Goal: Task Accomplishment & Management: Use online tool/utility

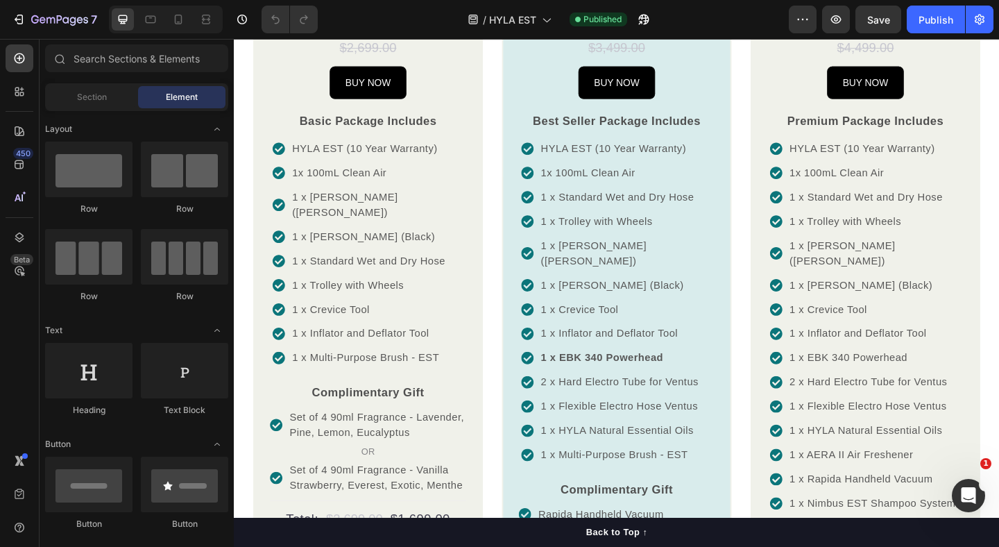
scroll to position [1286, 0]
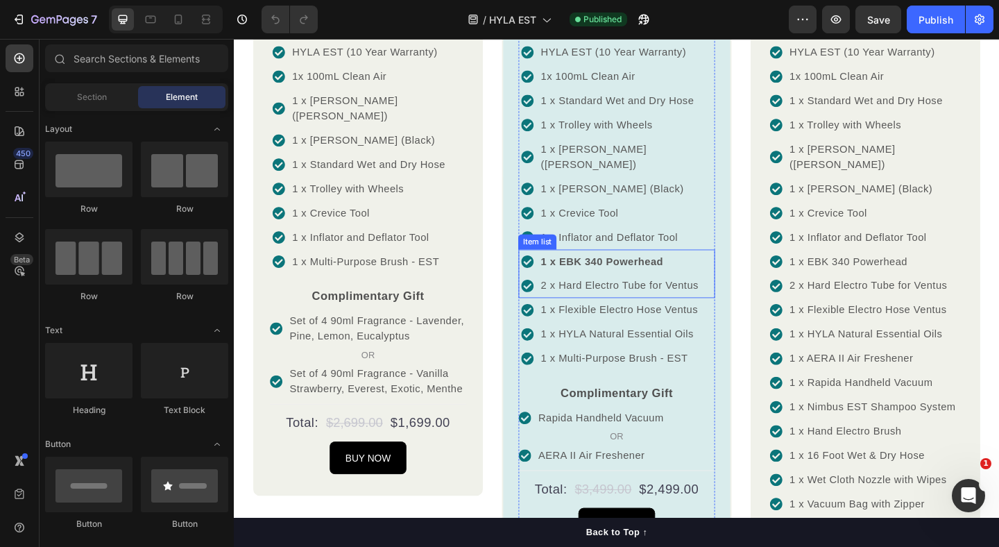
click at [610, 316] on p "2 x Hard Electro Tube for Ventus" at bounding box center [652, 307] width 171 height 17
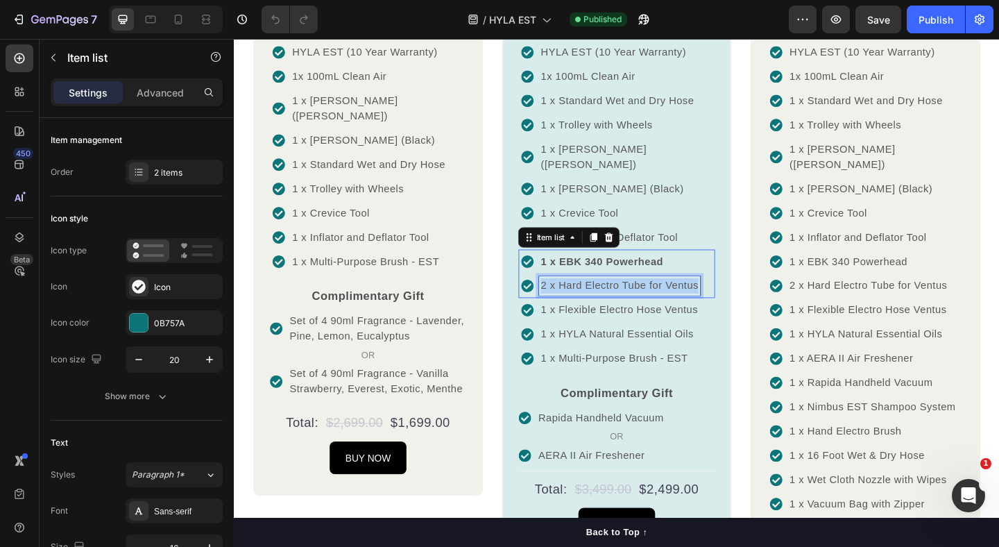
click at [610, 316] on p "2 x Hard Electro Tube for Ventus" at bounding box center [652, 307] width 171 height 17
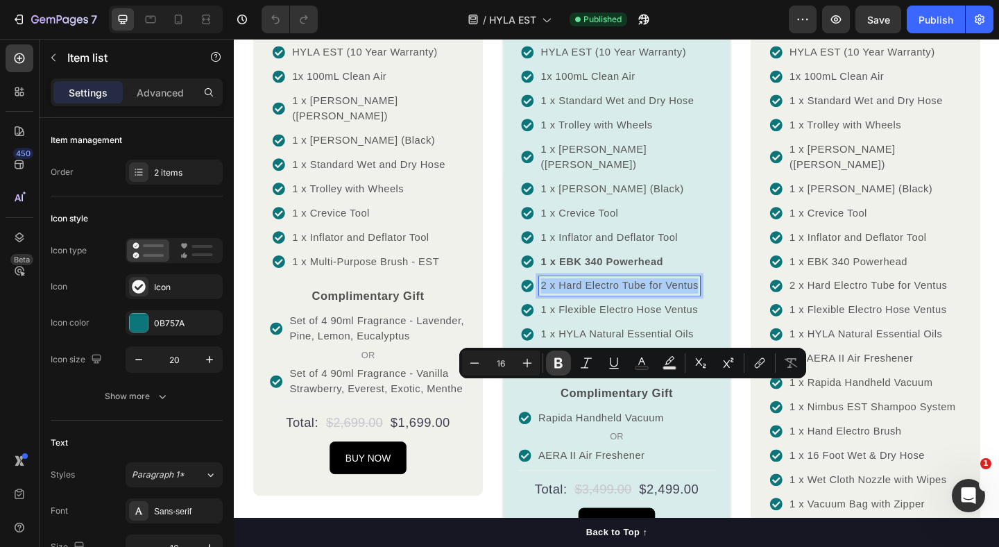
click at [555, 363] on icon "Editor contextual toolbar" at bounding box center [558, 363] width 8 height 10
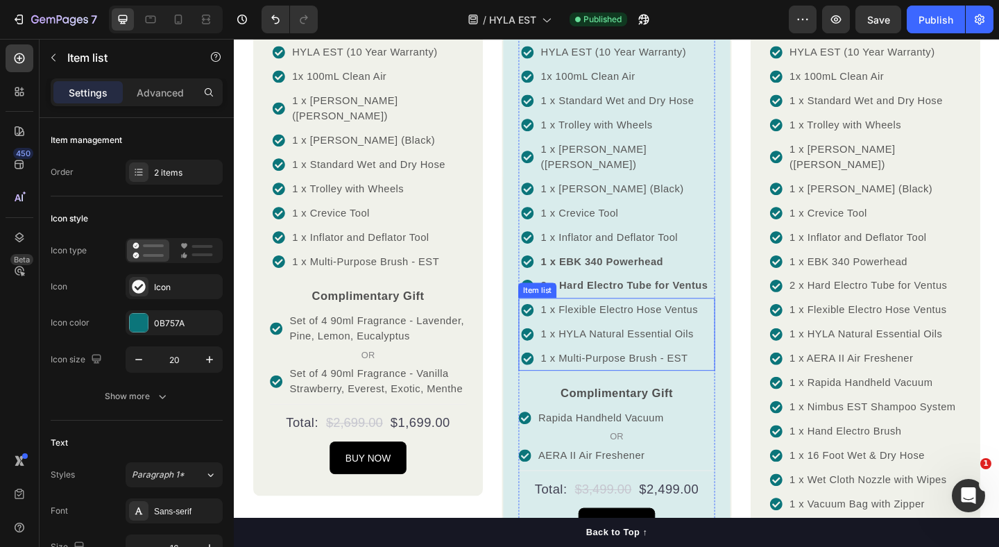
click at [600, 342] on p "1 x Flexible Electro Hose Ventus" at bounding box center [652, 333] width 171 height 17
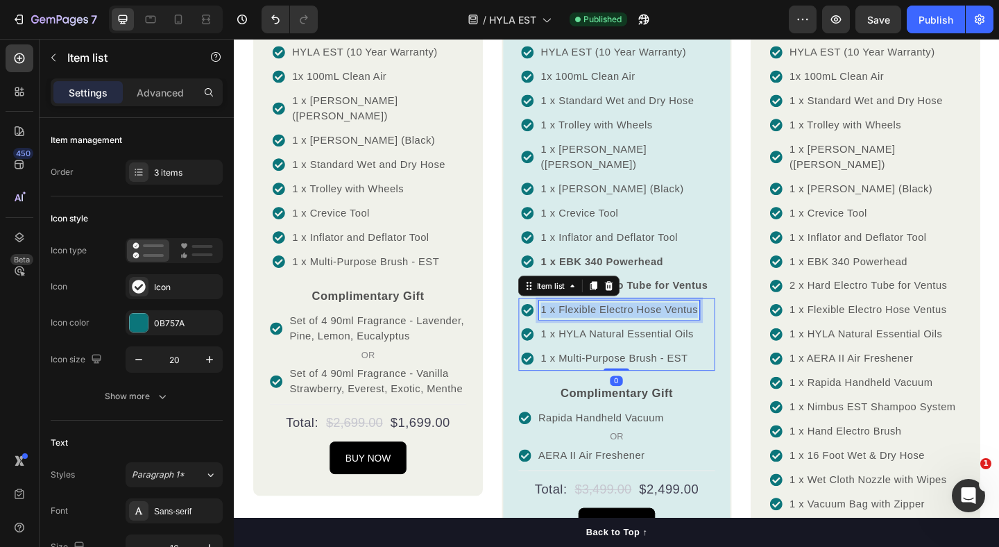
click at [600, 342] on p "1 x Flexible Electro Hose Ventus" at bounding box center [652, 333] width 171 height 17
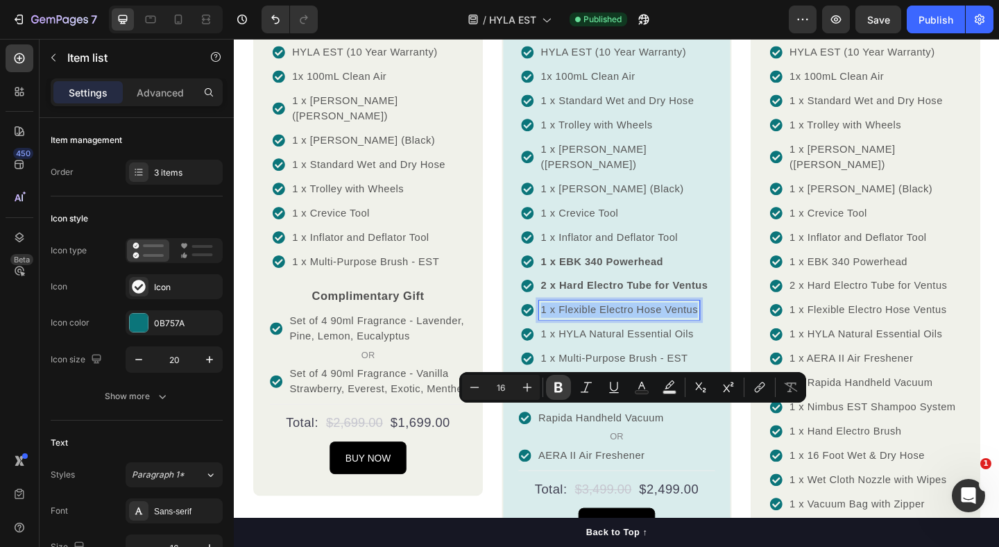
click at [560, 388] on icon "Editor contextual toolbar" at bounding box center [558, 387] width 8 height 10
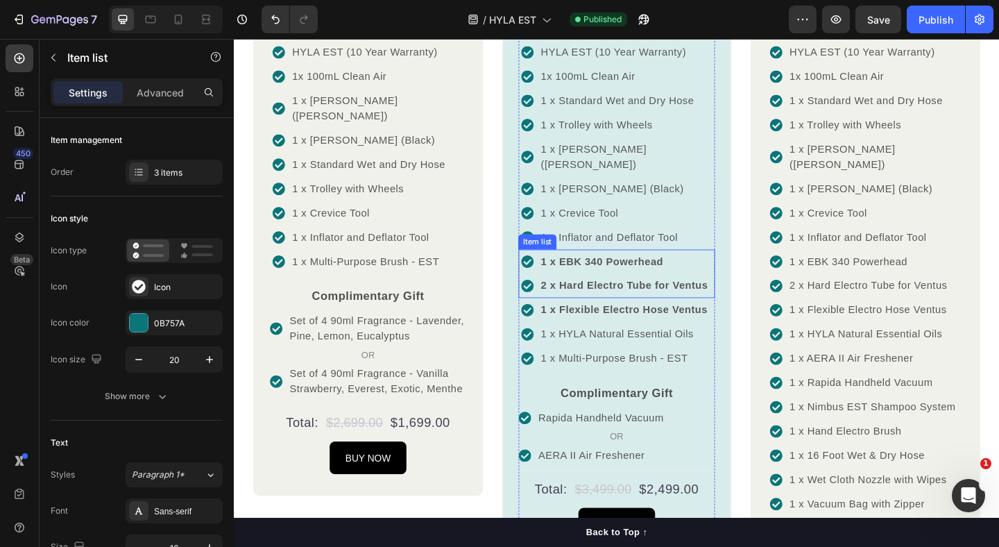
click at [681, 291] on div "1 x EBK 340 Powerhead" at bounding box center [658, 280] width 186 height 21
click at [888, 33] on div "7 / HYLA EST Published Preview Save Publish" at bounding box center [499, 20] width 999 height 40
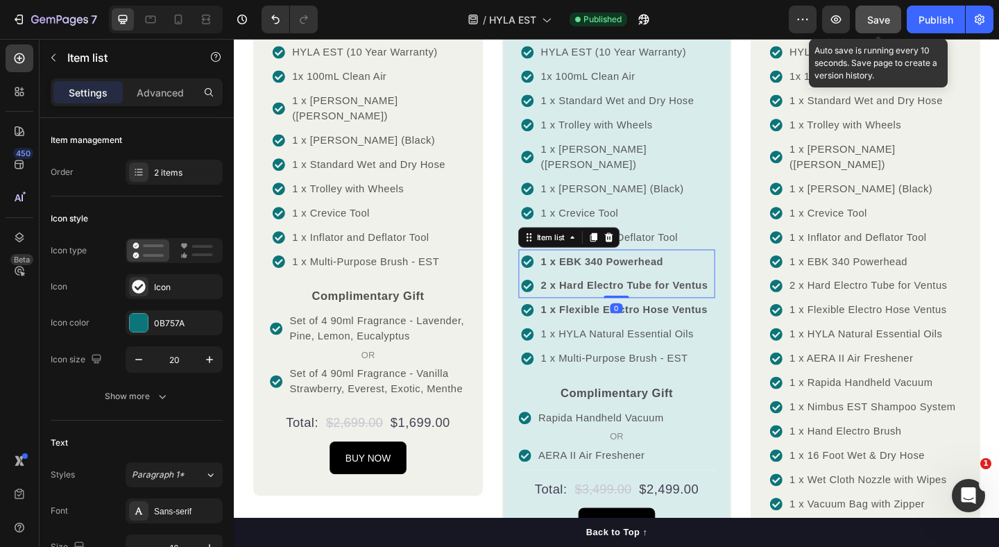
click at [888, 33] on button "Save" at bounding box center [878, 20] width 46 height 28
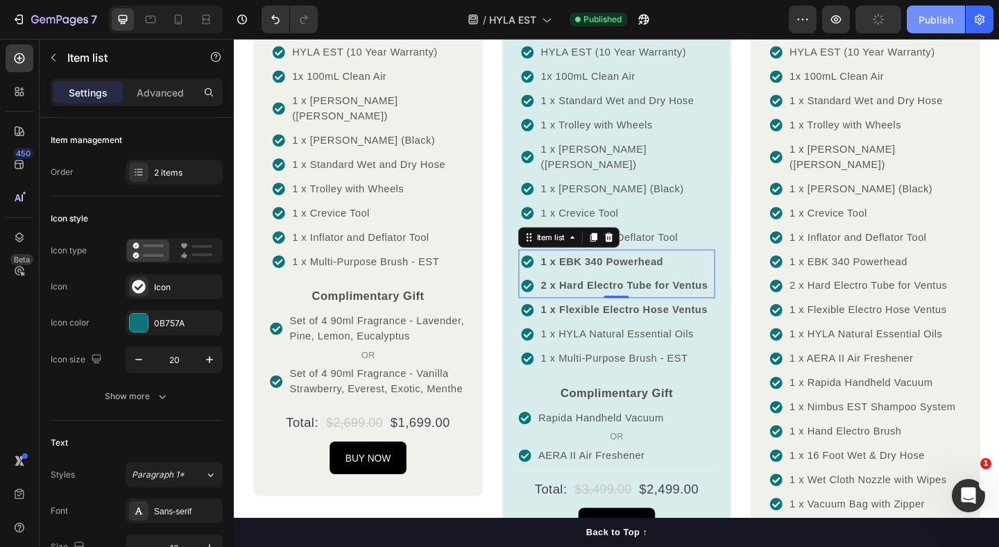
click at [953, 15] on button "Publish" at bounding box center [935, 20] width 58 height 28
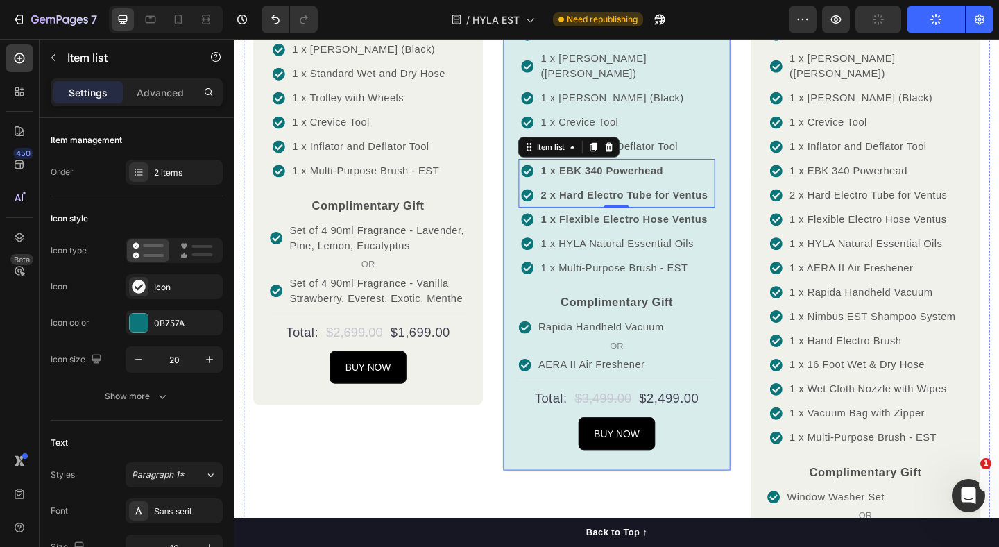
scroll to position [1407, 0]
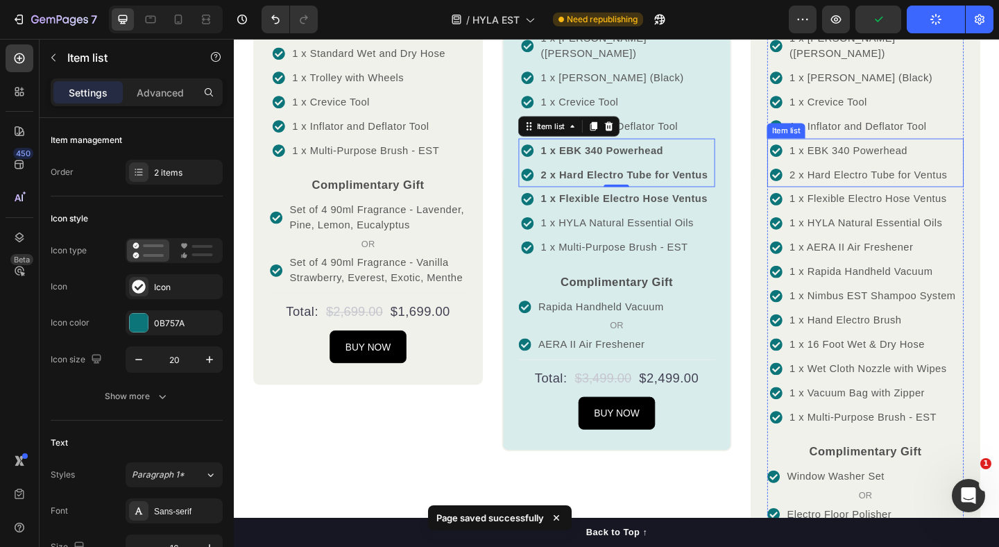
click at [880, 169] on p "1 x EBK 340 Powerhead" at bounding box center [923, 160] width 171 height 17
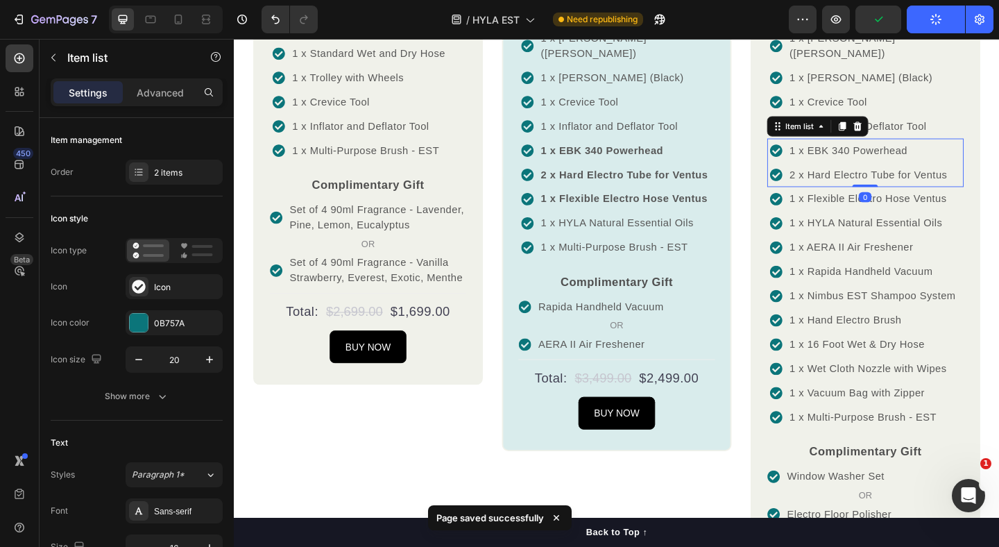
click at [880, 169] on p "1 x EBK 340 Powerhead" at bounding box center [923, 160] width 171 height 17
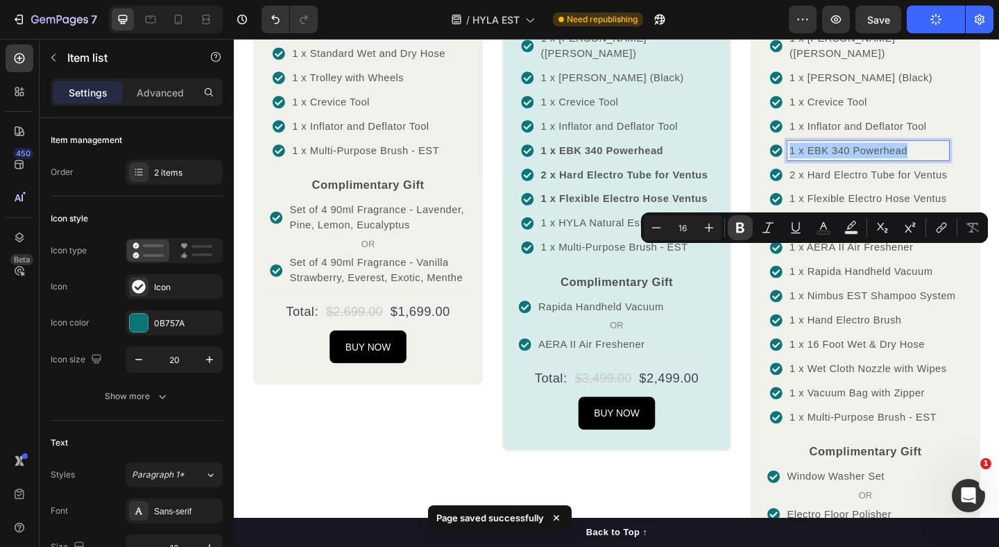
click at [739, 230] on icon "Editor contextual toolbar" at bounding box center [740, 228] width 14 height 14
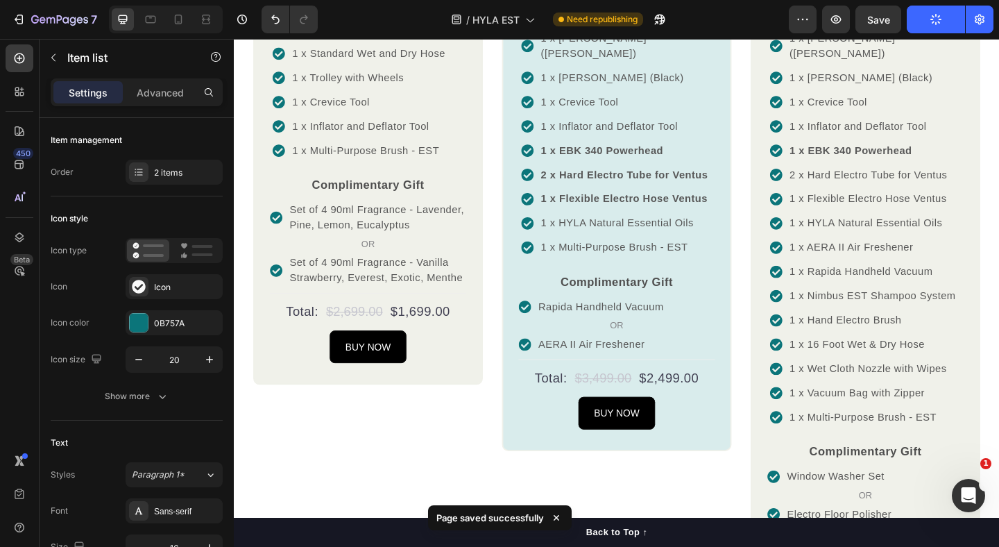
click at [877, 195] on p "2 x Hard Electro Tube for Ventus" at bounding box center [923, 186] width 171 height 17
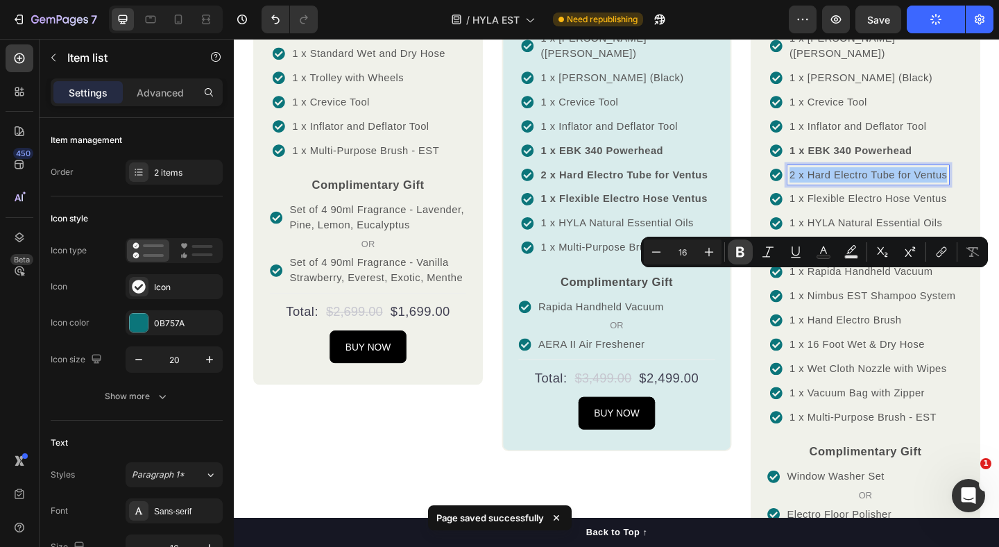
click at [739, 250] on icon "Editor contextual toolbar" at bounding box center [740, 252] width 8 height 10
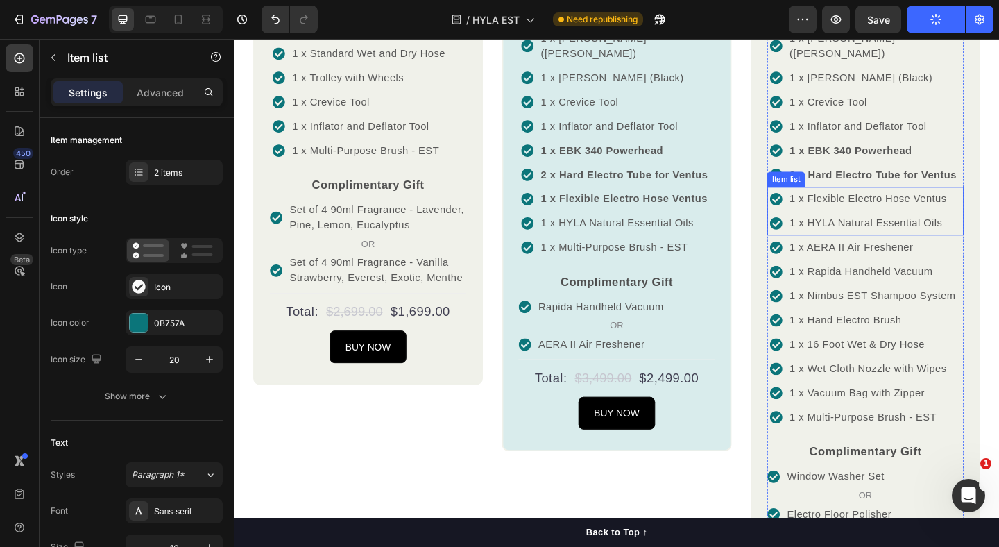
click at [888, 221] on p "1 x Flexible Electro Hose Ventus" at bounding box center [923, 213] width 171 height 17
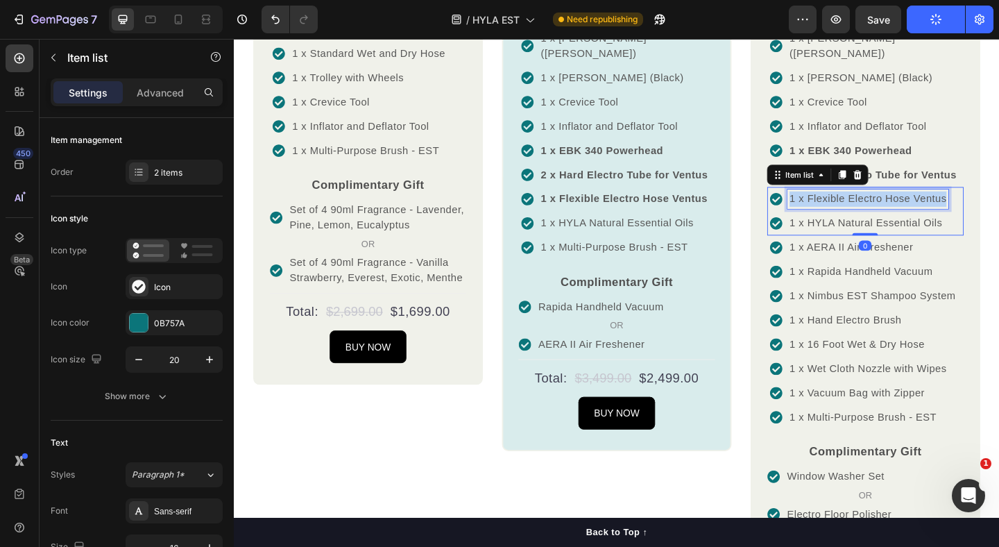
click at [888, 221] on p "1 x Flexible Electro Hose Ventus" at bounding box center [923, 213] width 171 height 17
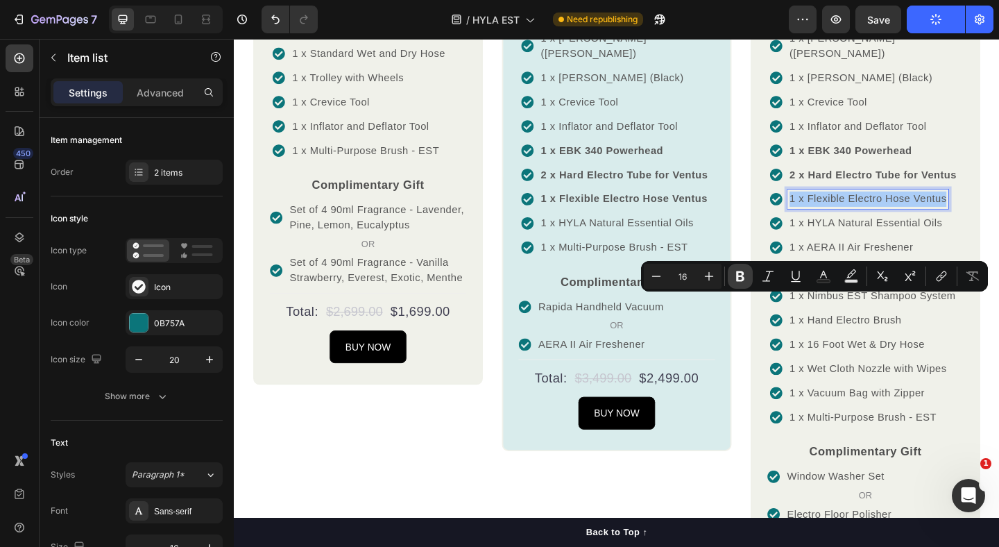
click at [743, 278] on icon "Editor contextual toolbar" at bounding box center [740, 276] width 8 height 10
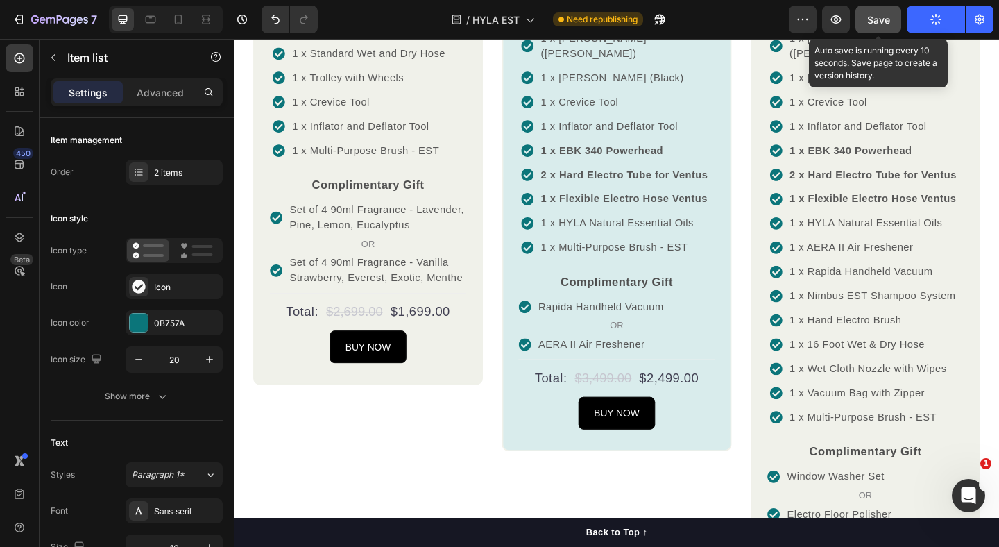
click at [863, 22] on button "Save" at bounding box center [878, 20] width 46 height 28
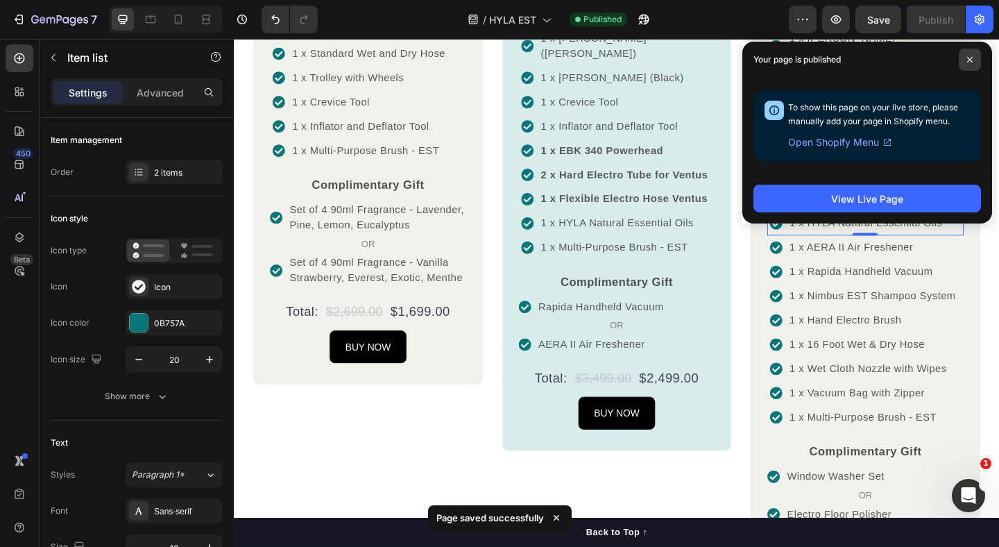
click at [971, 61] on icon at bounding box center [970, 60] width 6 height 6
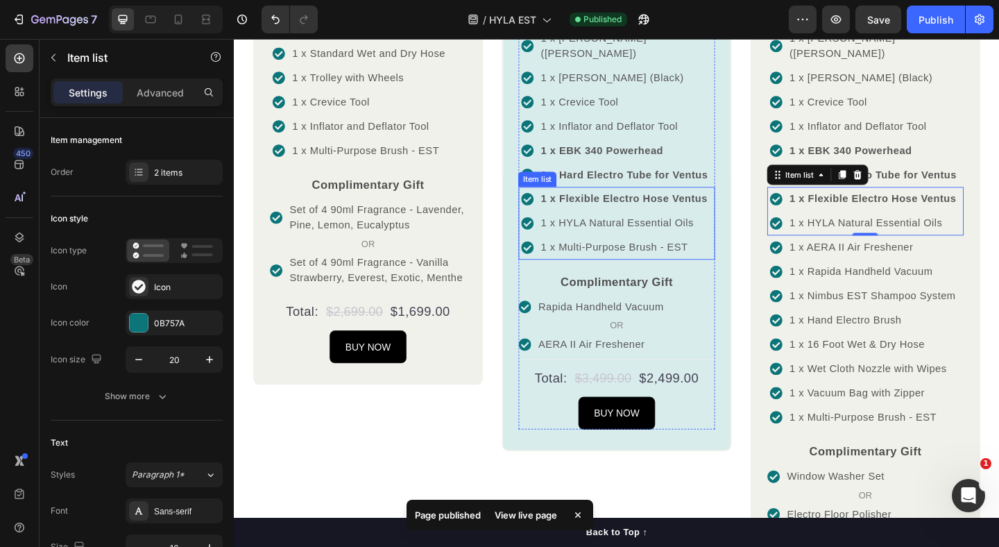
click at [567, 274] on p "1 x Multi-Purpose Brush - EST" at bounding box center [657, 265] width 181 height 17
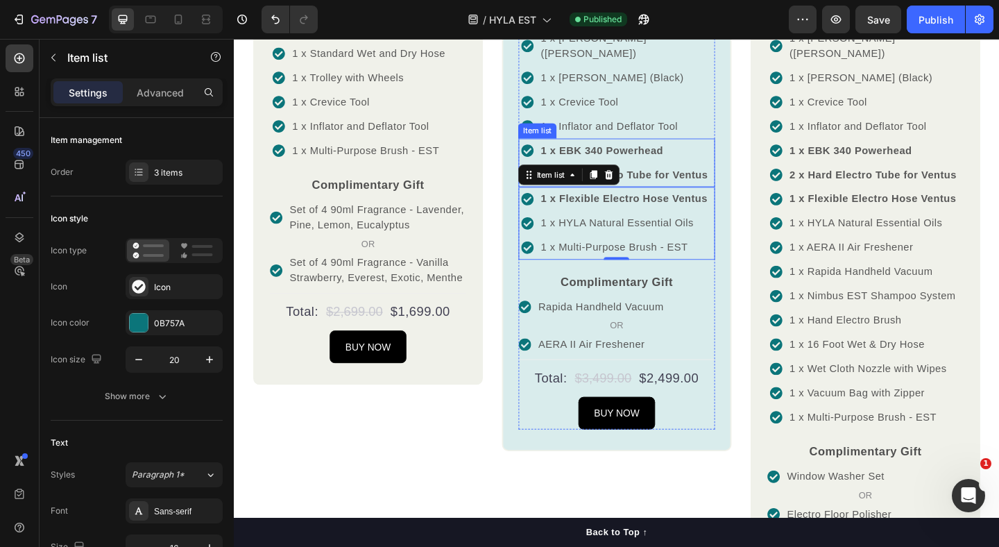
click at [719, 169] on p "1 x EBK 340 Powerhead" at bounding box center [658, 160] width 182 height 17
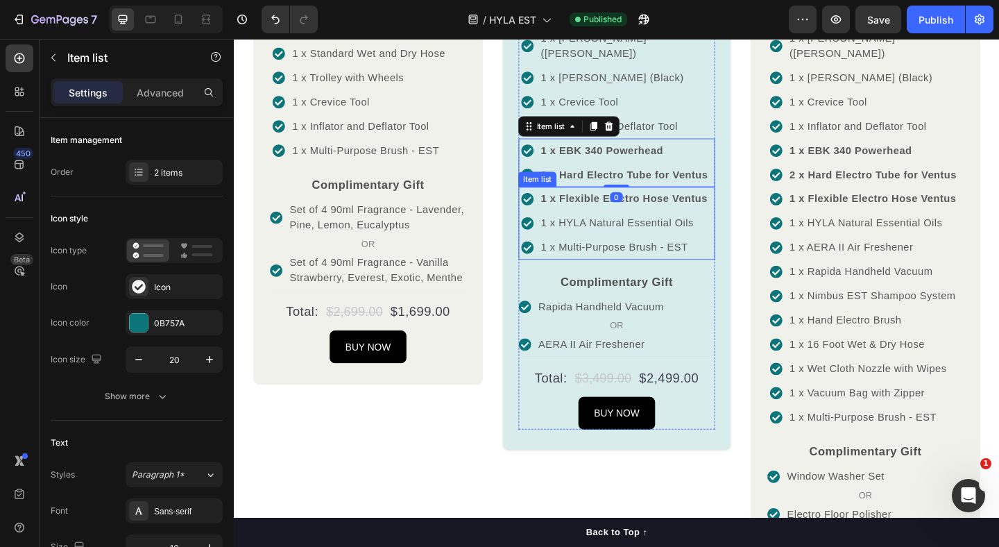
click at [621, 248] on p "1 x HYLA Natural Essential Oils" at bounding box center [657, 239] width 181 height 17
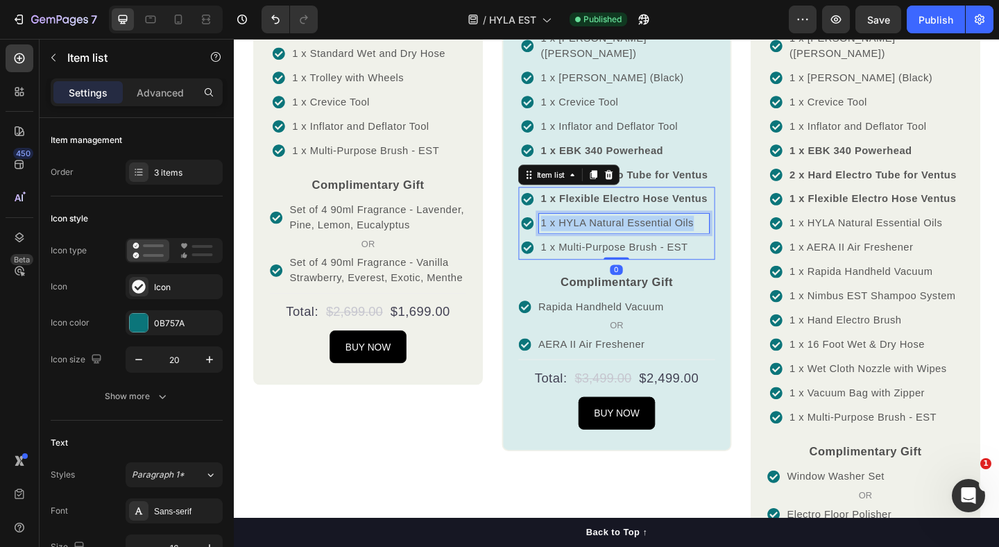
click at [621, 248] on p "1 x HYLA Natural Essential Oils" at bounding box center [657, 239] width 181 height 17
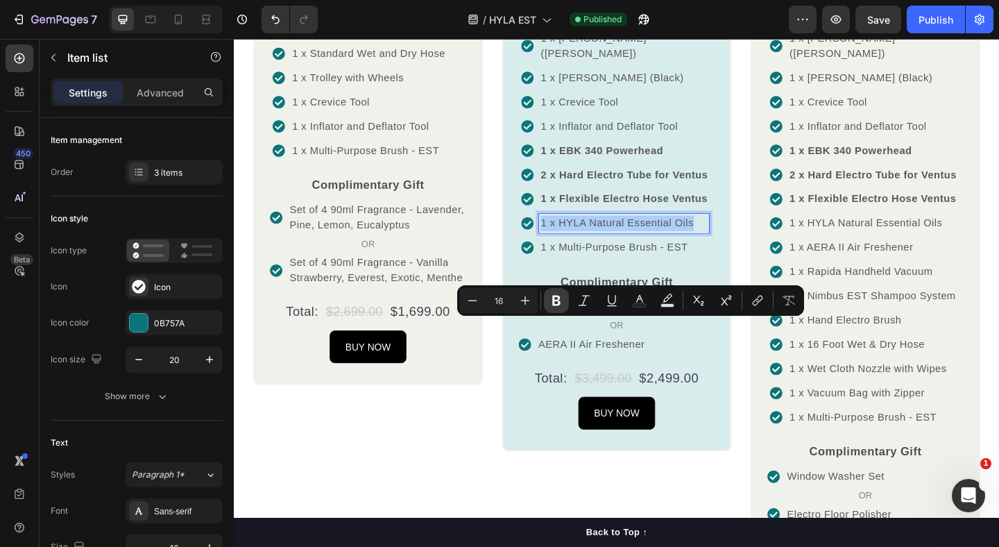
click at [551, 298] on icon "Editor contextual toolbar" at bounding box center [556, 300] width 14 height 14
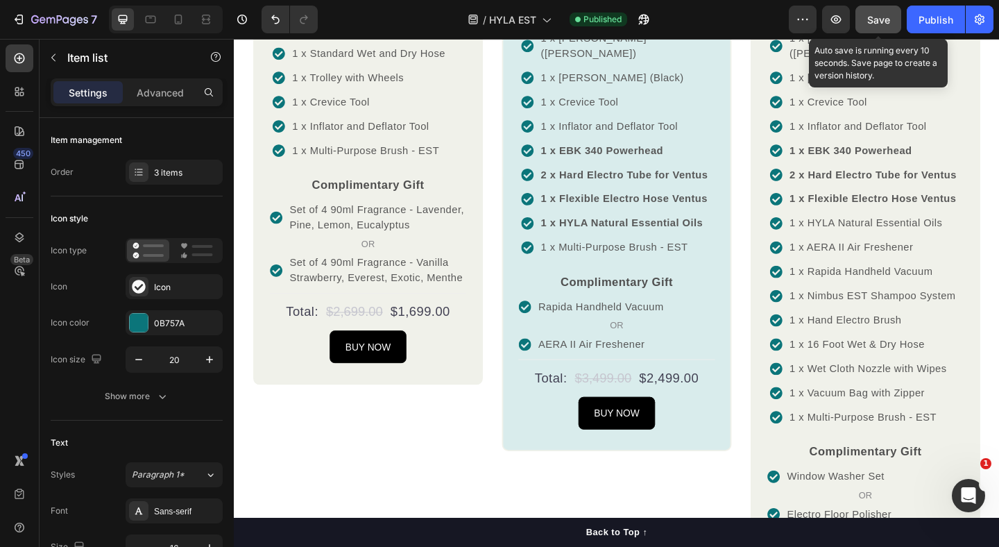
click at [895, 17] on button "Save" at bounding box center [878, 20] width 46 height 28
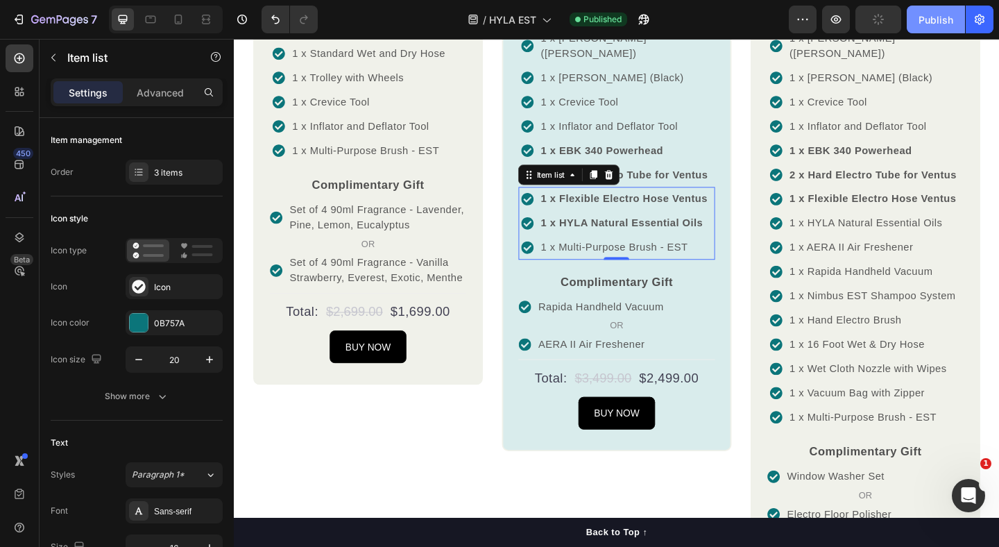
click at [915, 20] on button "Publish" at bounding box center [935, 20] width 58 height 28
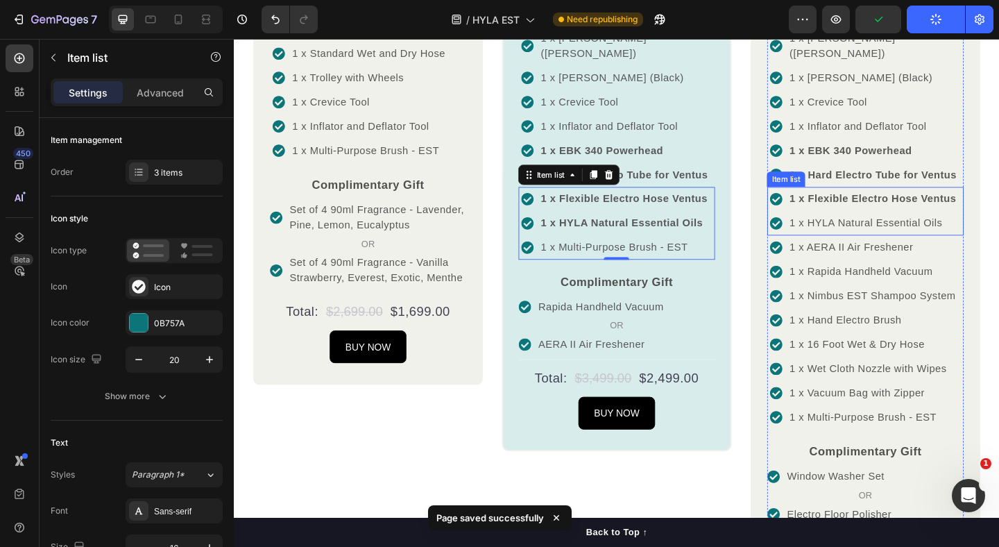
click at [934, 248] on p "1 x HYLA Natural Essential Oils" at bounding box center [928, 239] width 181 height 17
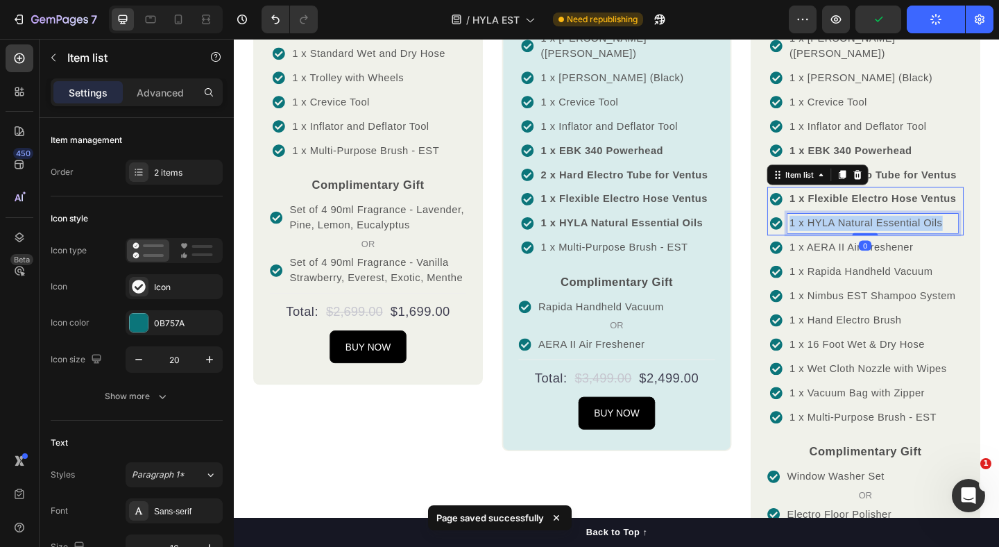
click at [934, 248] on p "1 x HYLA Natural Essential Oils" at bounding box center [928, 239] width 181 height 17
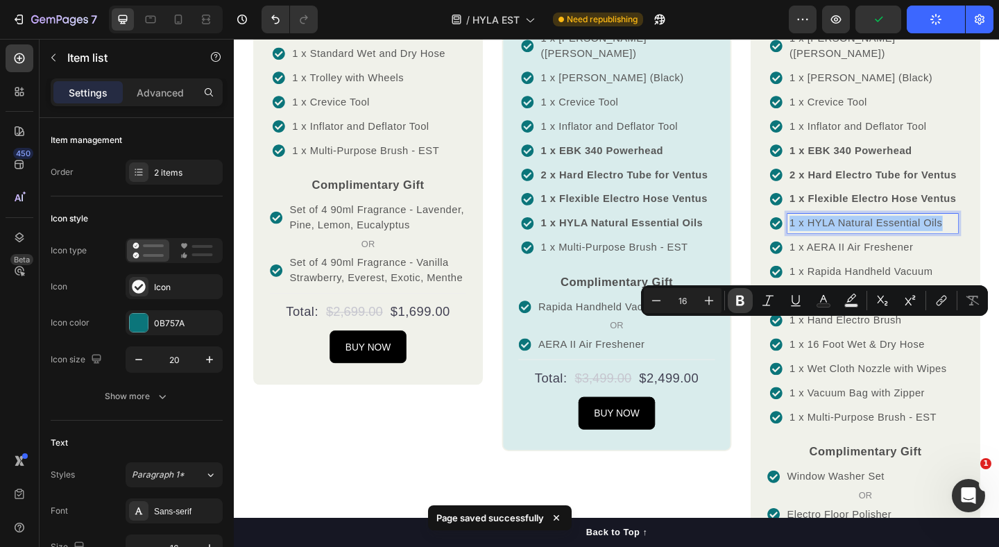
click at [739, 302] on icon "Editor contextual toolbar" at bounding box center [740, 300] width 14 height 14
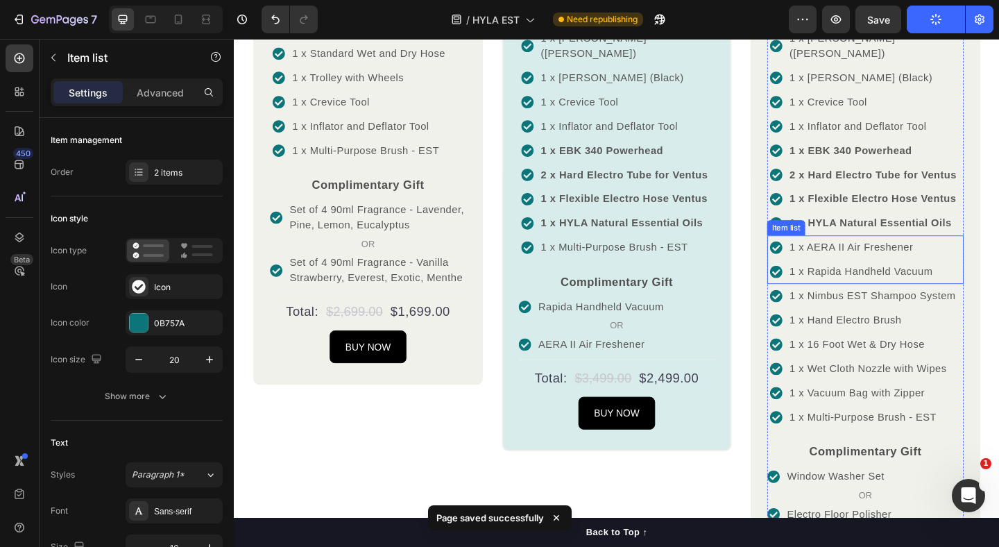
scroll to position [1443, 0]
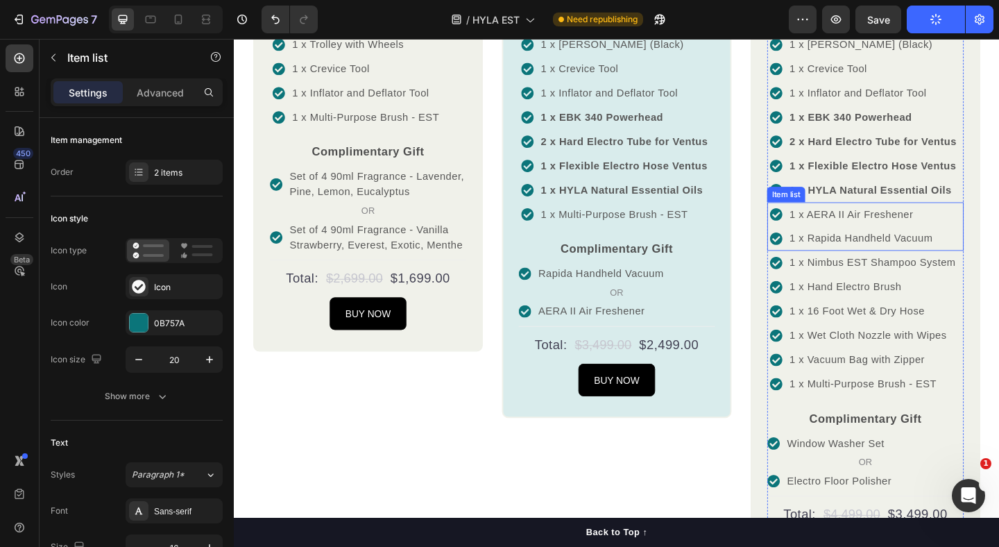
click at [904, 238] on p "1 x AERA II Air Freshener" at bounding box center [915, 229] width 155 height 17
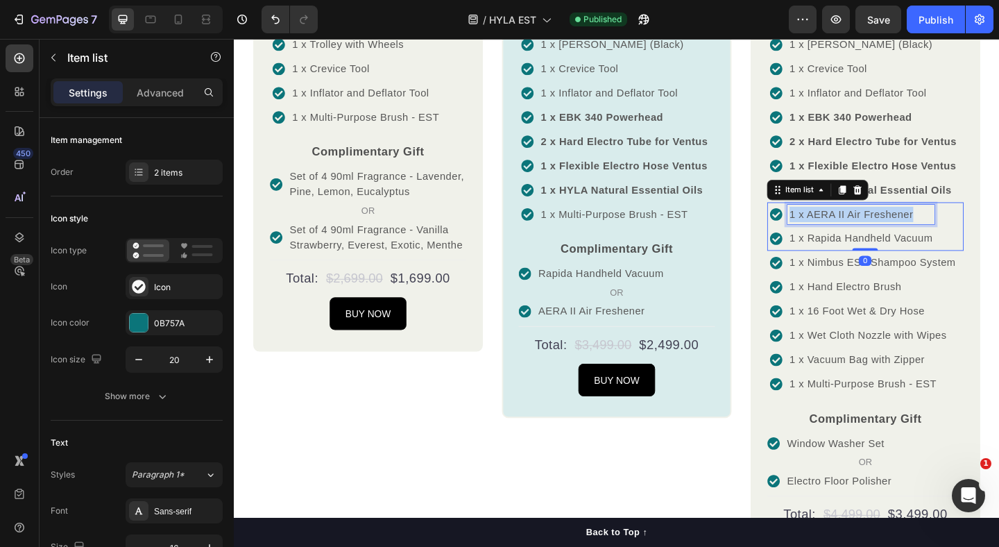
click at [904, 238] on p "1 x AERA II Air Freshener" at bounding box center [915, 229] width 155 height 17
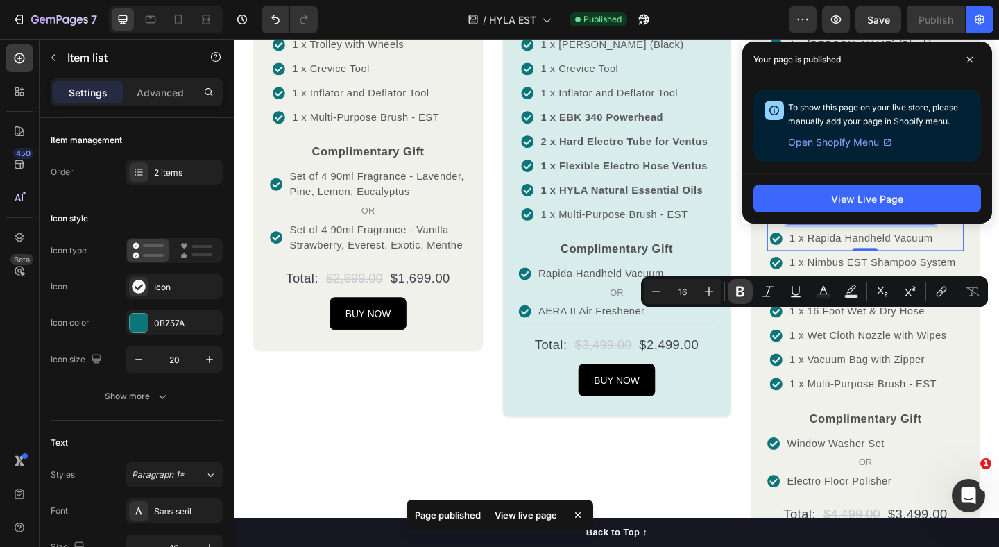
click at [735, 295] on icon "Editor contextual toolbar" at bounding box center [740, 291] width 14 height 14
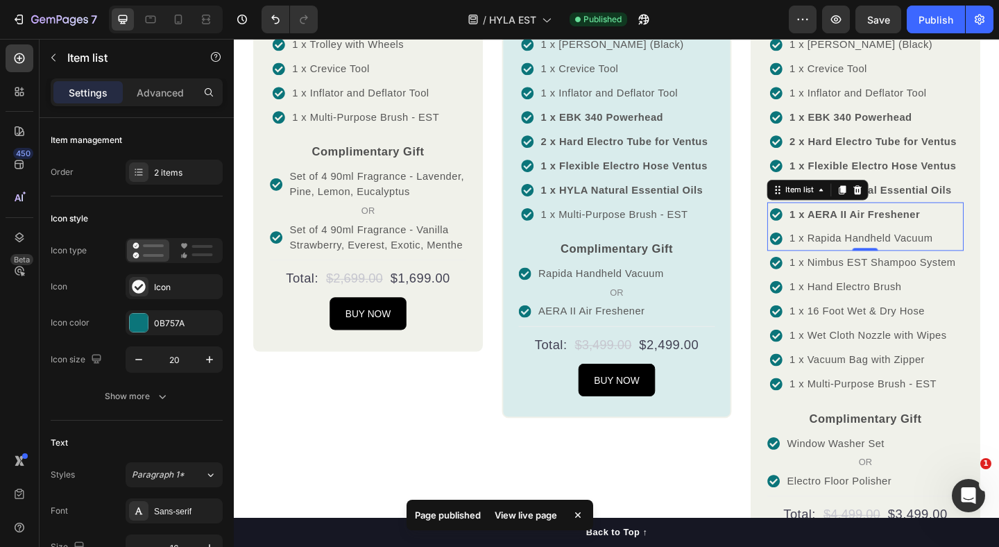
click at [882, 264] on p "1 x Rapida Handheld Vacuum" at bounding box center [915, 256] width 155 height 17
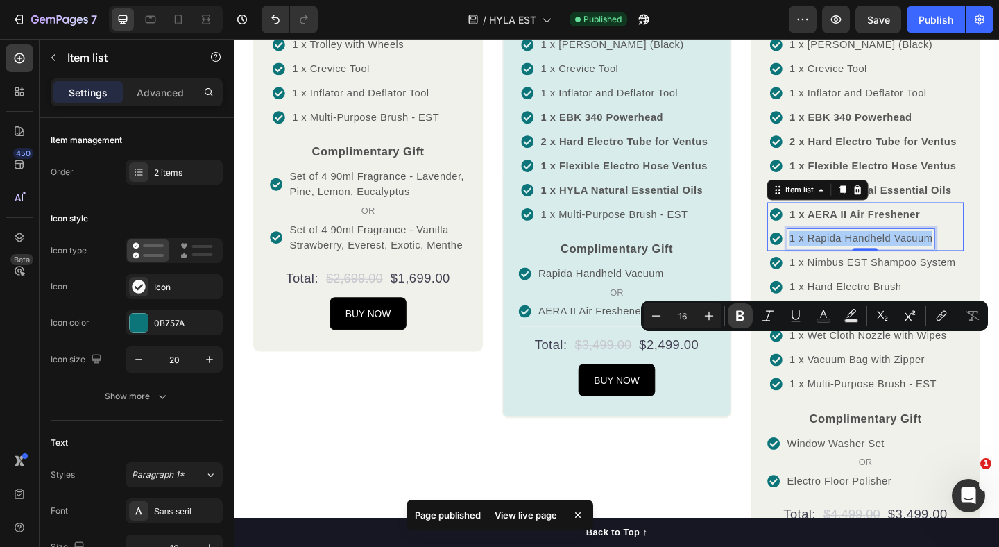
click at [739, 314] on icon "Editor contextual toolbar" at bounding box center [740, 316] width 14 height 14
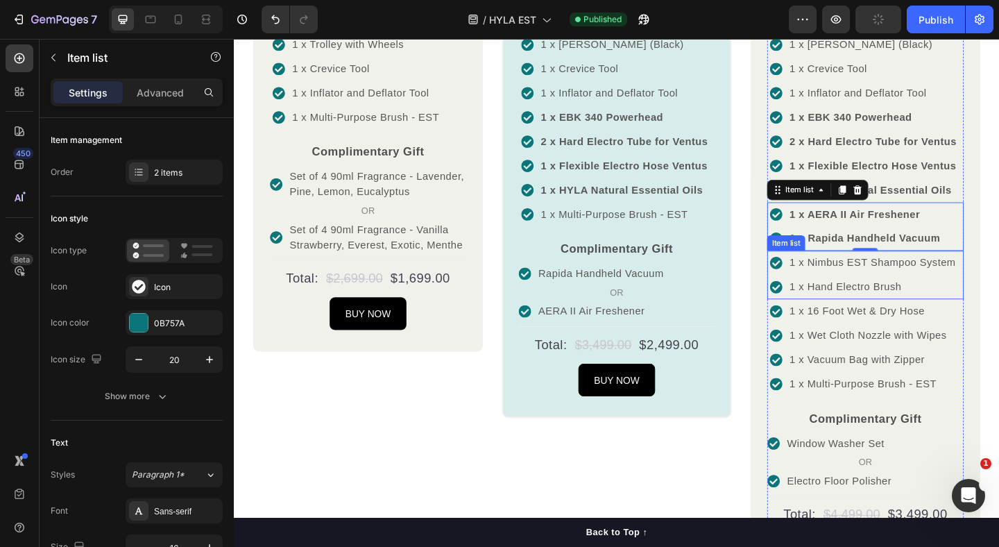
click at [885, 293] on div "1 x Nimbus EST Shampoo System" at bounding box center [928, 282] width 185 height 21
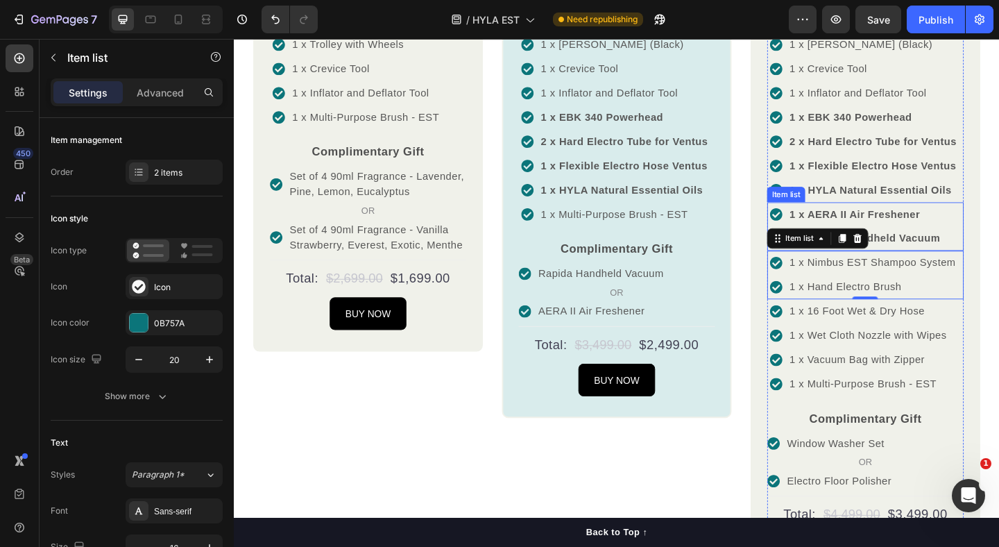
click at [955, 238] on p "1 x AERA II Air Freshener" at bounding box center [920, 229] width 164 height 17
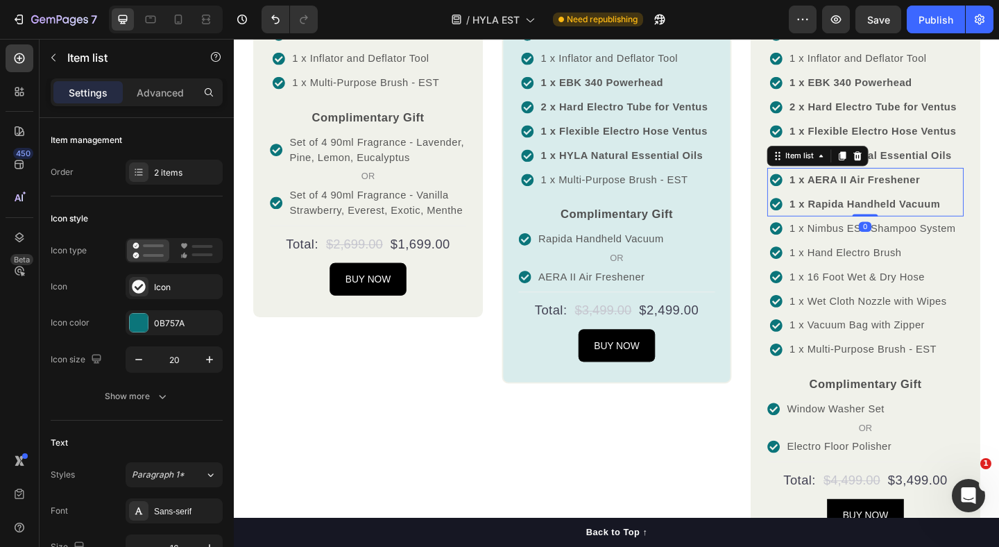
scroll to position [1487, 0]
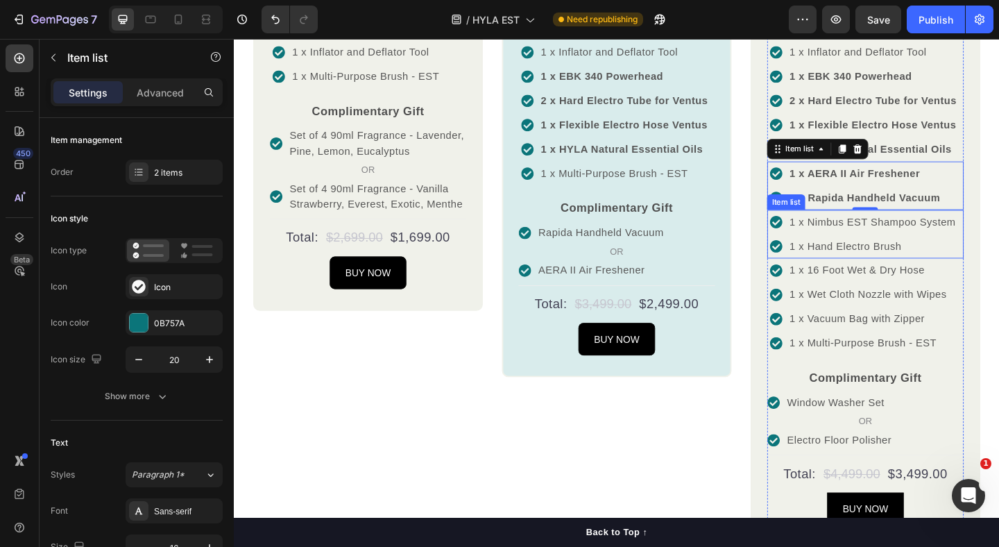
click at [875, 246] on p "1 x Nimbus EST Shampoo System" at bounding box center [928, 238] width 181 height 17
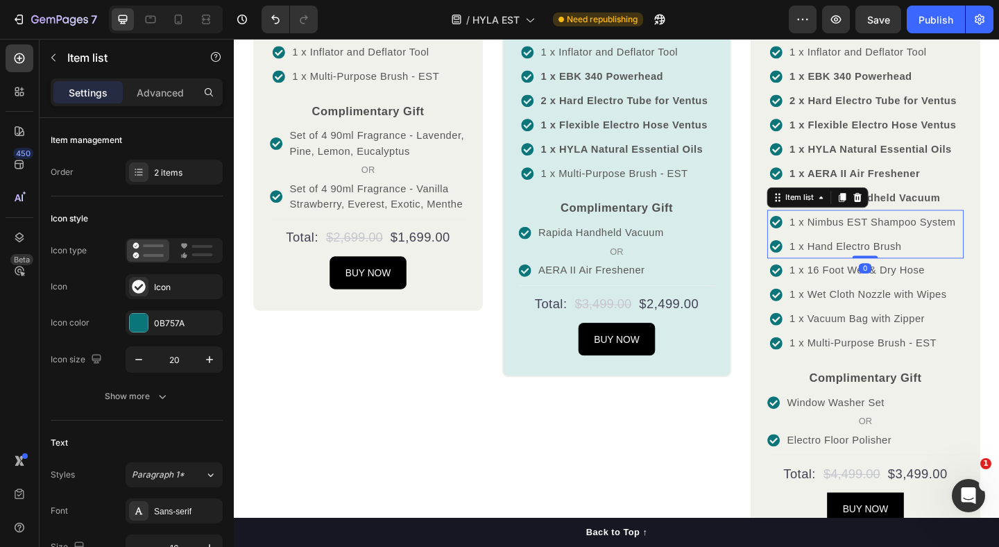
click at [875, 246] on p "1 x Nimbus EST Shampoo System" at bounding box center [928, 238] width 181 height 17
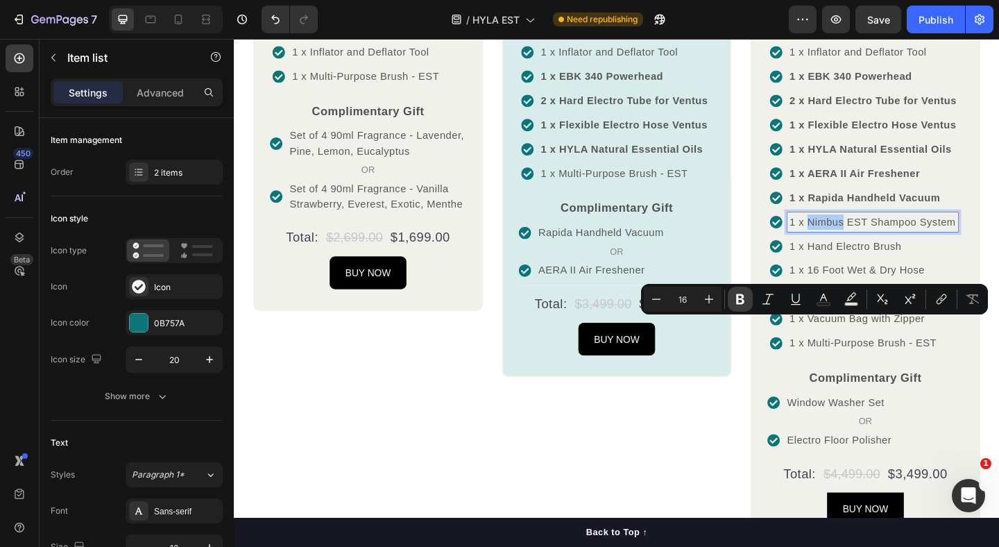
click at [738, 302] on icon "Editor contextual toolbar" at bounding box center [740, 299] width 8 height 10
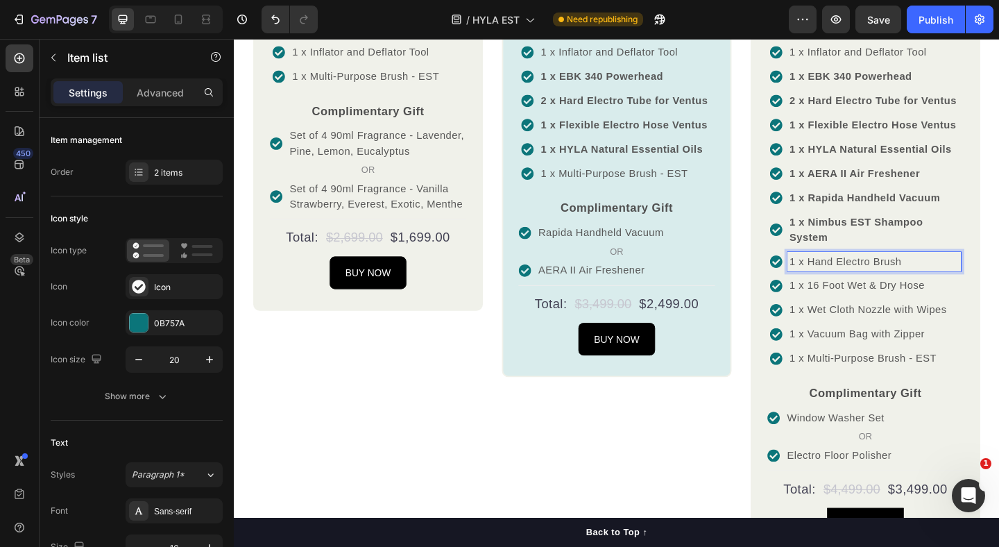
click at [891, 289] on p "1 x Hand Electro Brush" at bounding box center [930, 281] width 184 height 17
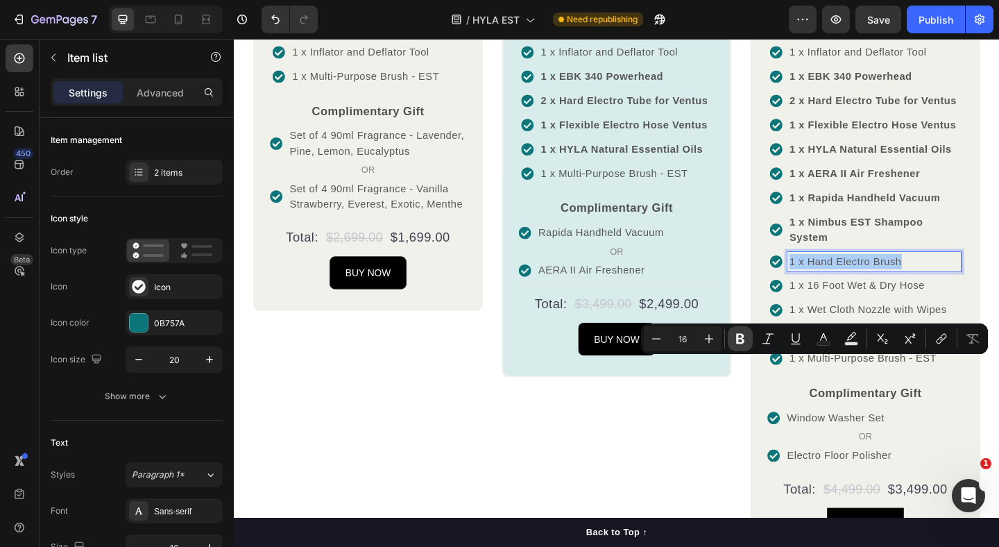
click at [737, 337] on icon "Editor contextual toolbar" at bounding box center [740, 339] width 8 height 10
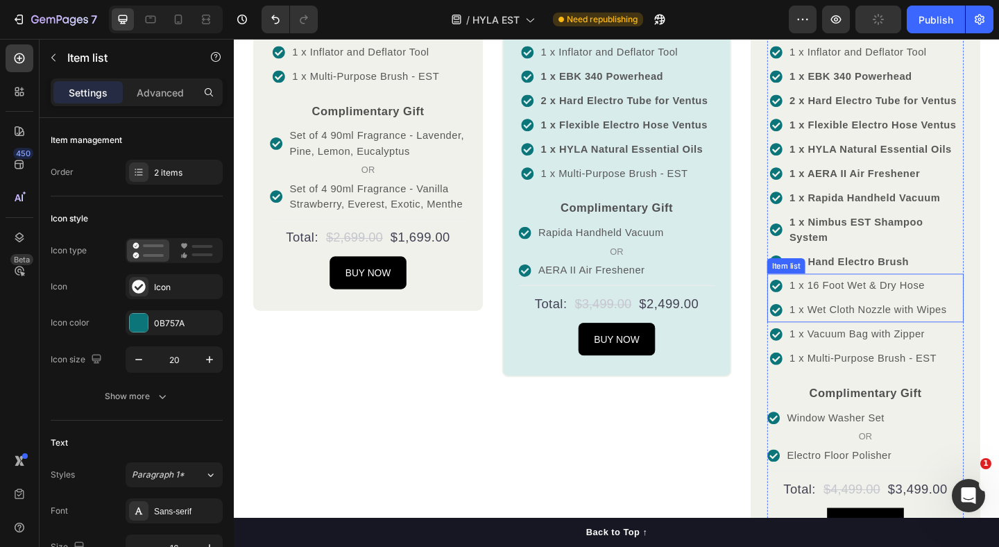
click at [890, 316] on p "1 x 16 Foot Wet & Dry Hose" at bounding box center [923, 307] width 171 height 17
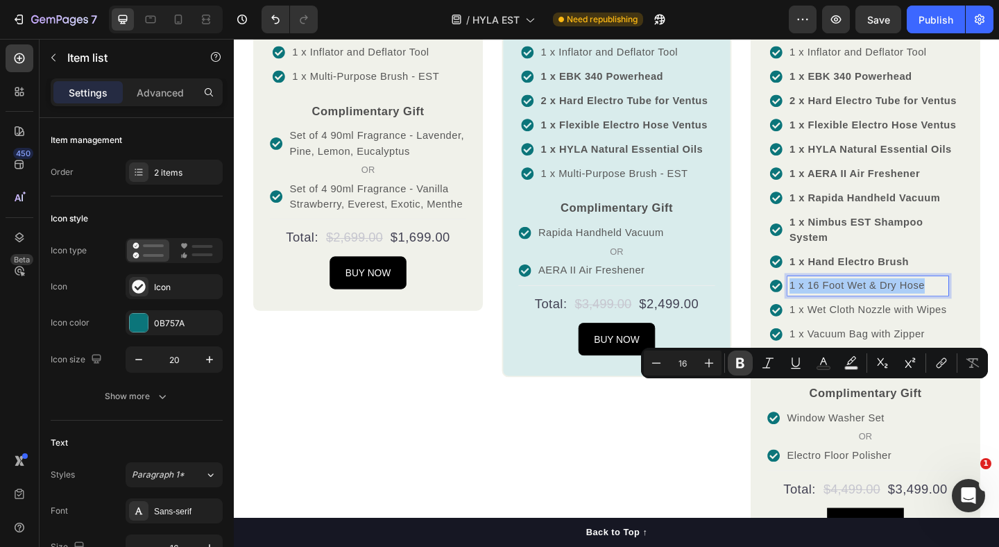
click at [734, 362] on icon "Editor contextual toolbar" at bounding box center [740, 363] width 14 height 14
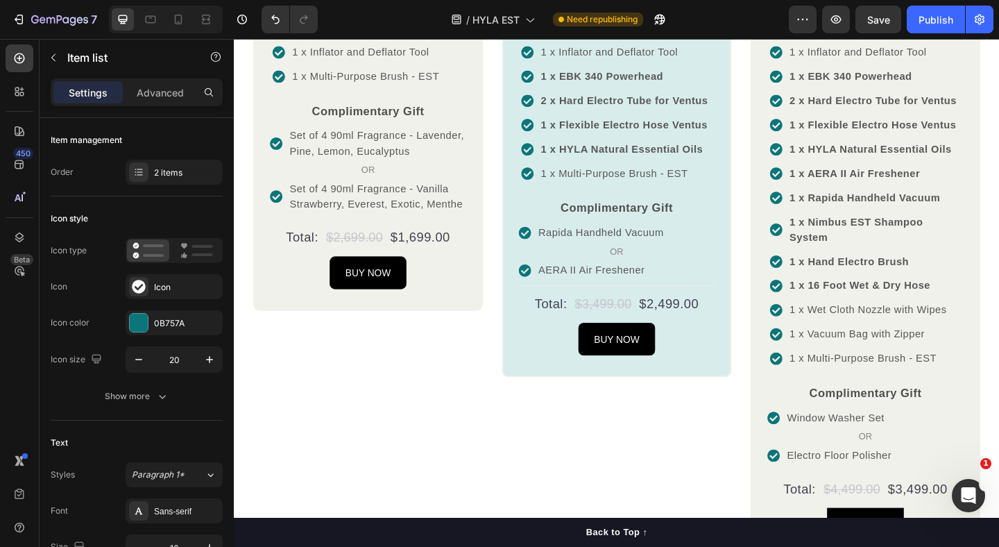
click at [910, 342] on p "1 x Wet Cloth Nozzle with Wipes" at bounding box center [923, 333] width 171 height 17
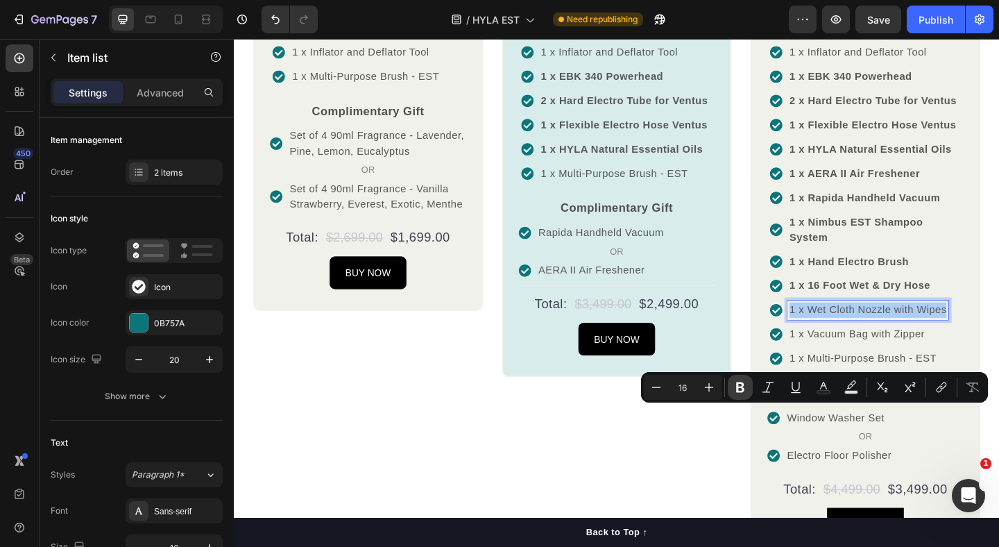
click at [741, 386] on icon "Editor contextual toolbar" at bounding box center [740, 387] width 8 height 10
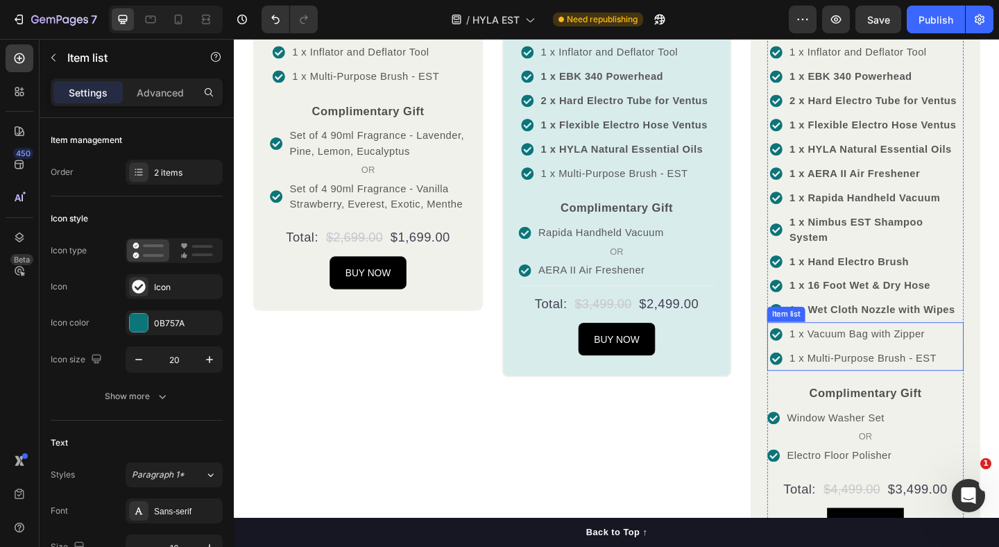
click at [895, 368] on p "1 x Vacuum Bag with Zipper" at bounding box center [918, 360] width 160 height 17
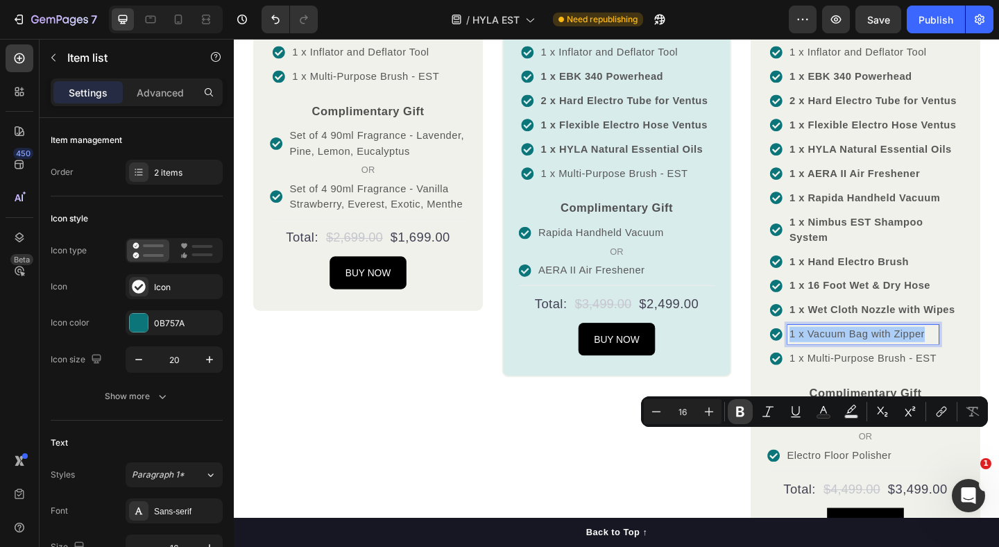
click at [741, 413] on icon "Editor contextual toolbar" at bounding box center [740, 411] width 14 height 14
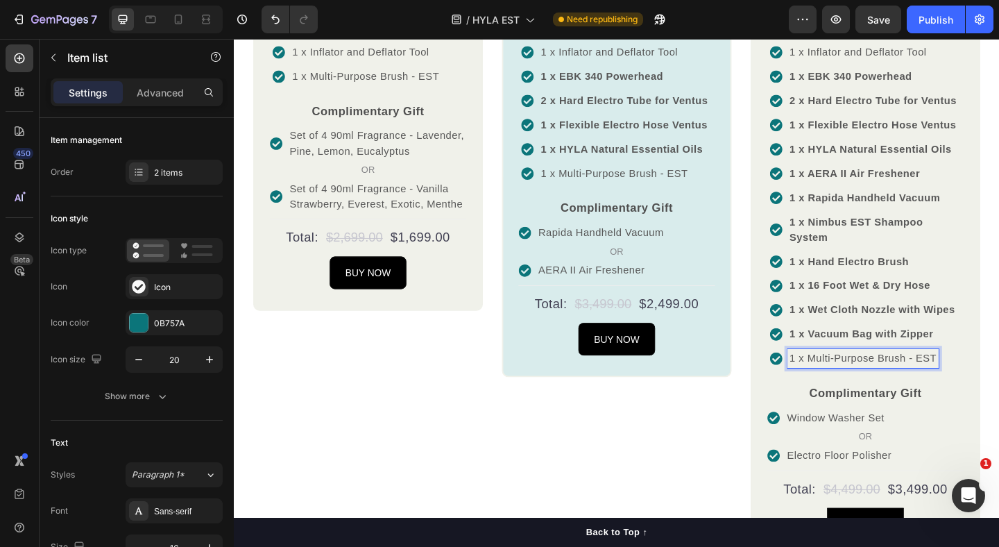
click at [893, 395] on p "1 x Multi-Purpose Brush - EST" at bounding box center [918, 386] width 160 height 17
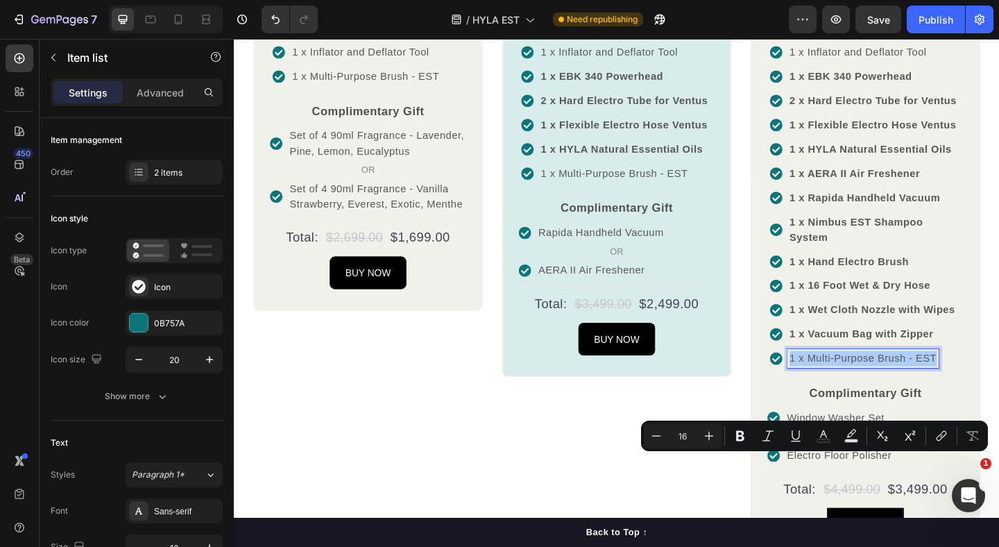
click at [902, 286] on strong "1 x Hand Electro Brush" at bounding box center [903, 281] width 130 height 12
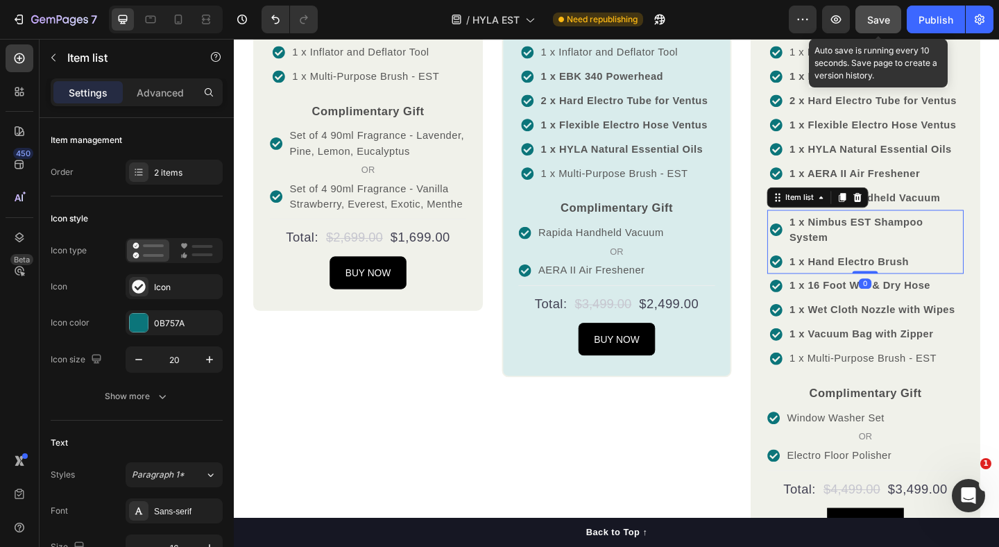
click at [887, 23] on span "Save" at bounding box center [878, 20] width 23 height 12
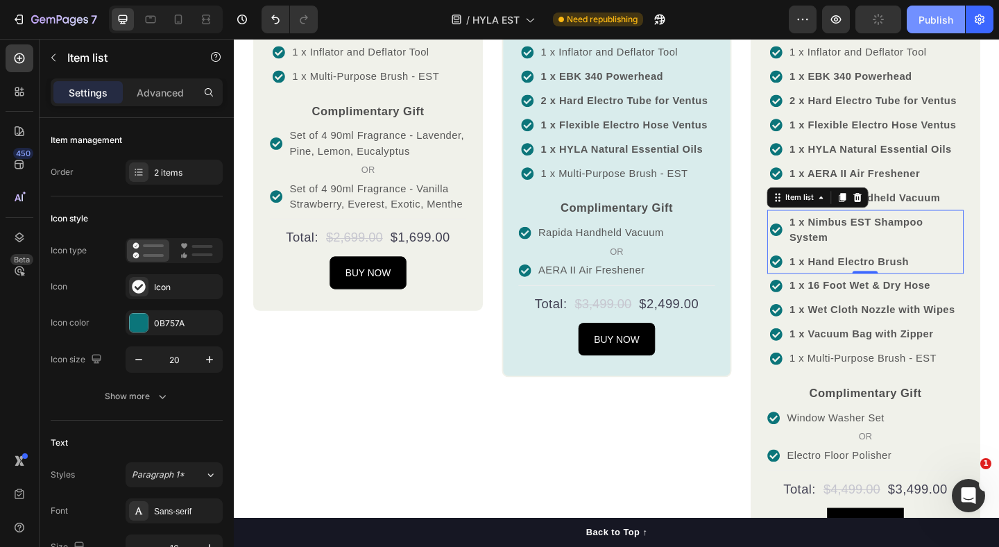
click at [943, 24] on div "Publish" at bounding box center [935, 19] width 35 height 15
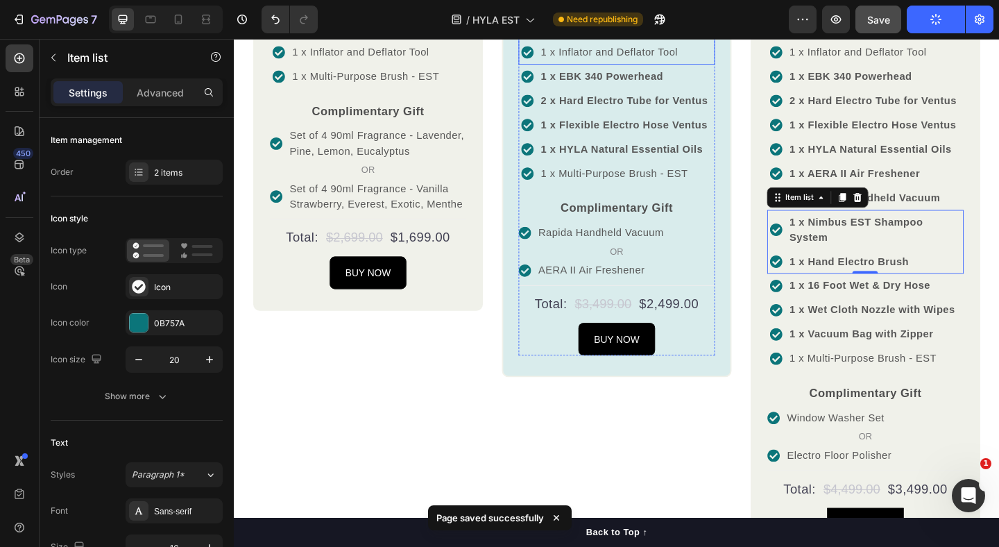
click at [708, 35] on p "1 x Crevice Tool" at bounding box center [641, 27] width 149 height 17
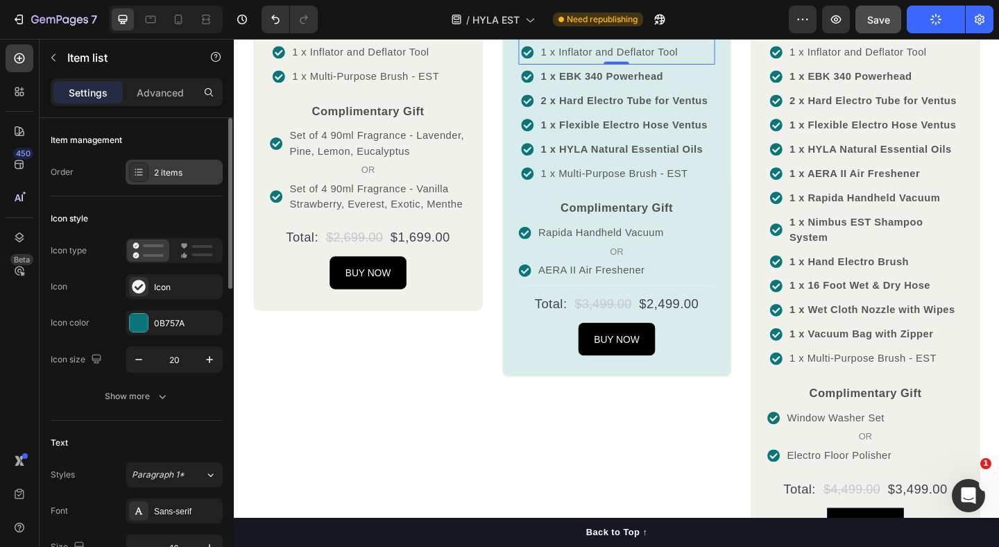
click at [151, 180] on div "2 items" at bounding box center [174, 172] width 97 height 25
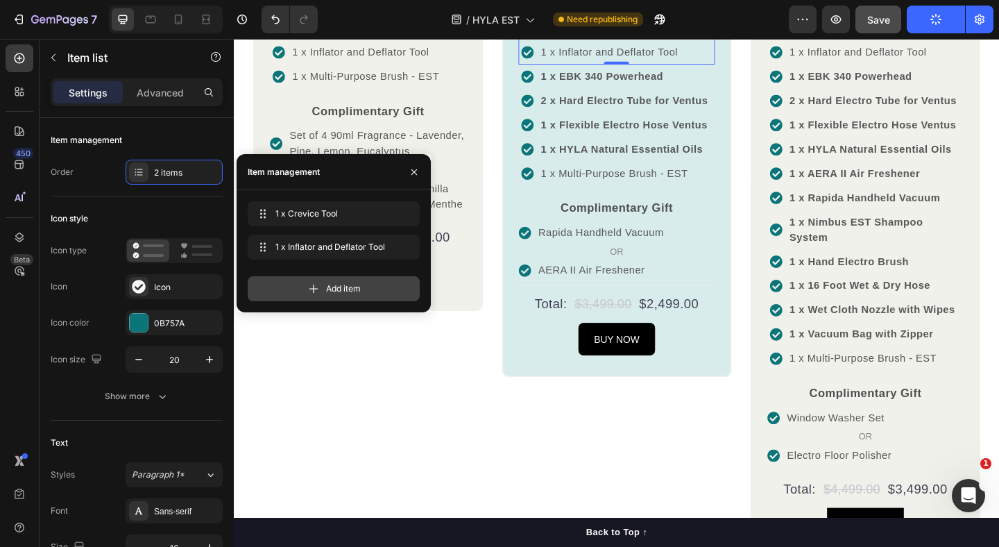
click at [319, 286] on icon at bounding box center [314, 289] width 14 height 14
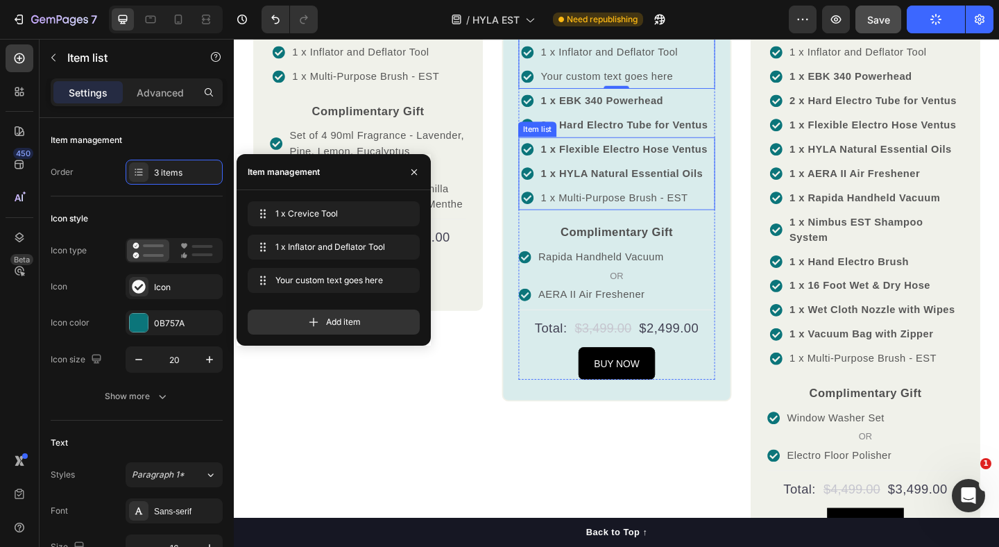
click at [606, 220] on p "1 x Multi-Purpose Brush - EST" at bounding box center [657, 211] width 181 height 17
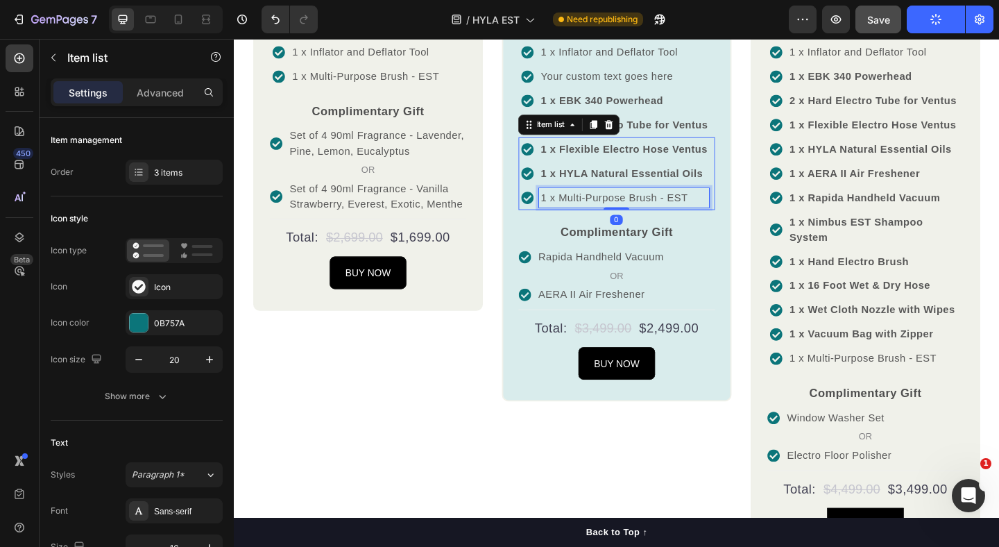
click at [606, 220] on p "1 x Multi-Purpose Brush - EST" at bounding box center [657, 211] width 181 height 17
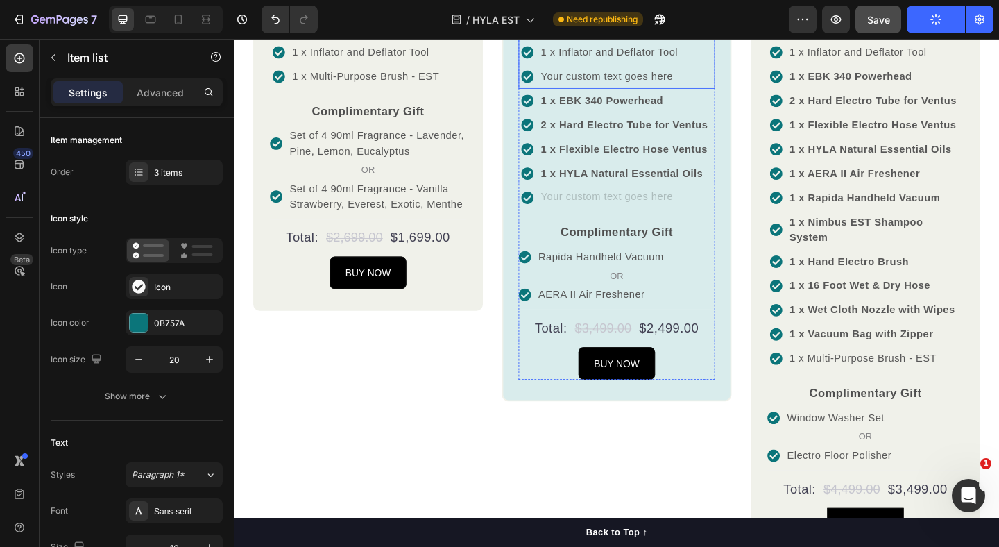
scroll to position [1482, 0]
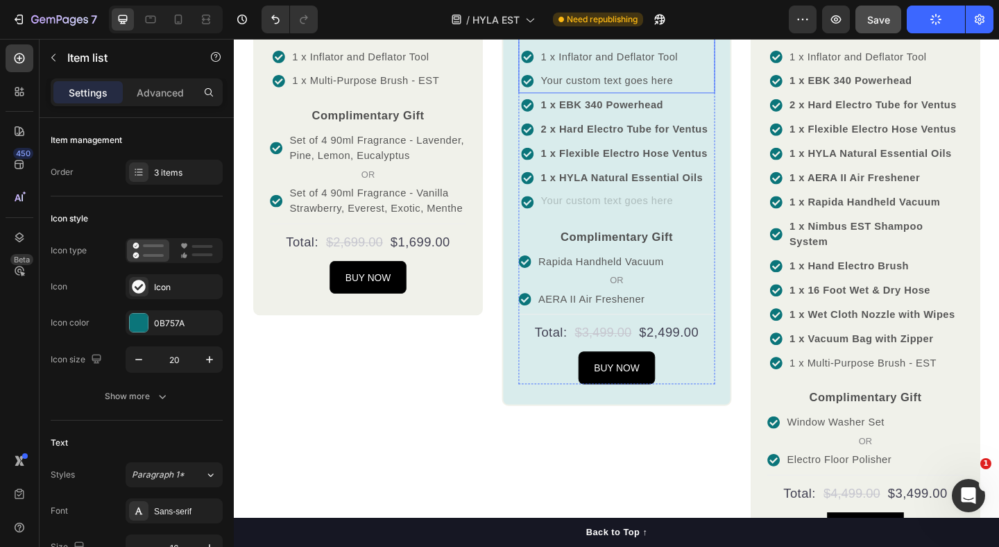
click at [613, 95] on div "Your custom text goes here" at bounding box center [641, 84] width 153 height 21
click at [613, 93] on p "Your custom text goes here" at bounding box center [641, 84] width 149 height 17
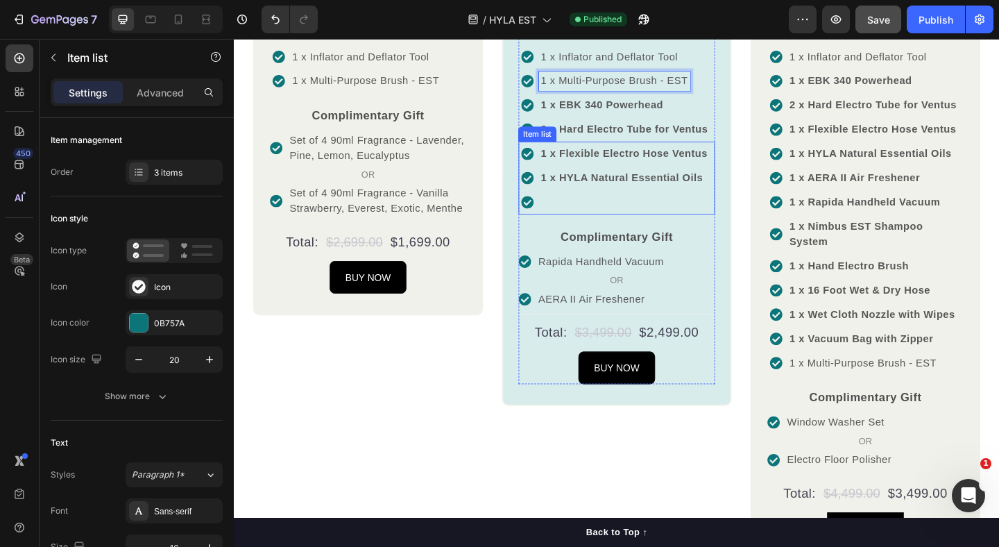
click at [578, 225] on p "Rich Text Editor. Editing area: main" at bounding box center [657, 216] width 181 height 17
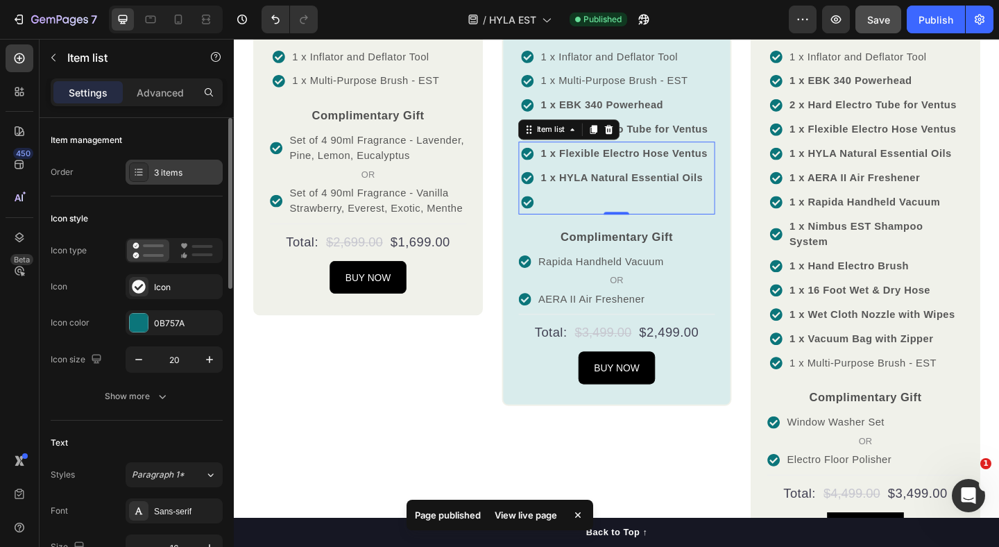
click at [148, 165] on div "3 items" at bounding box center [174, 172] width 97 height 25
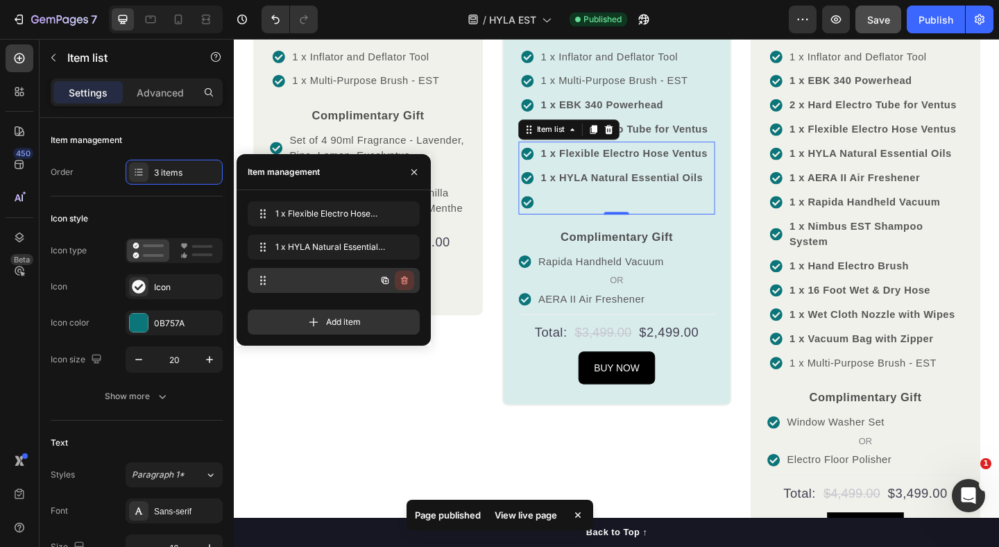
click at [404, 275] on icon "button" at bounding box center [404, 280] width 11 height 11
click at [403, 275] on div "Delete" at bounding box center [395, 280] width 26 height 12
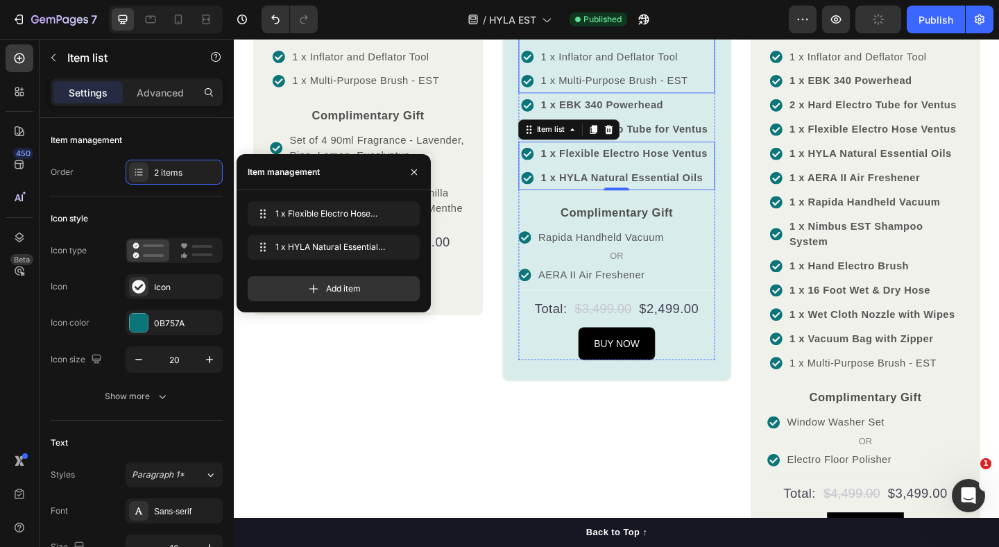
click at [689, 67] on p "1 x Inflator and Deflator Tool" at bounding box center [647, 58] width 160 height 17
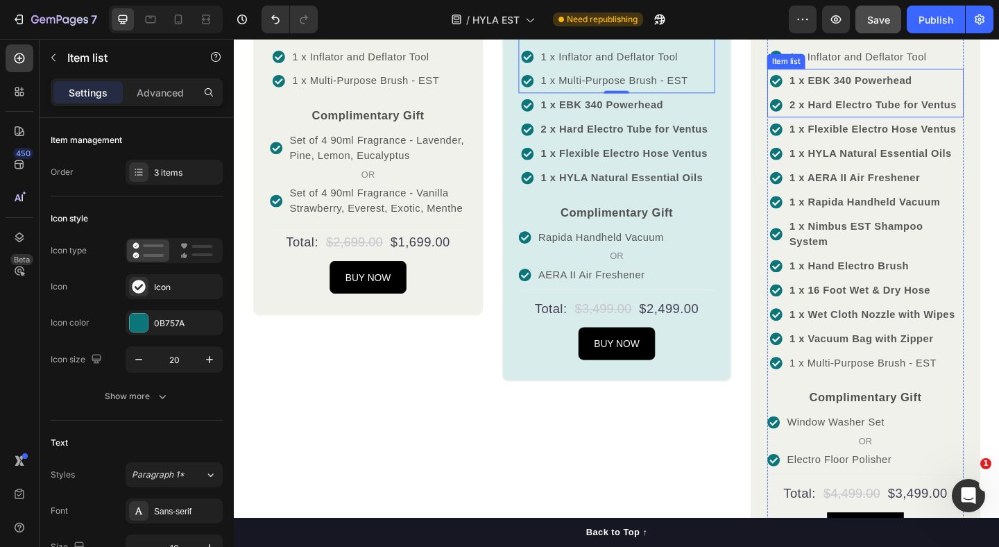
click at [903, 90] on strong "1 x EBK 340 Powerhead" at bounding box center [904, 84] width 133 height 12
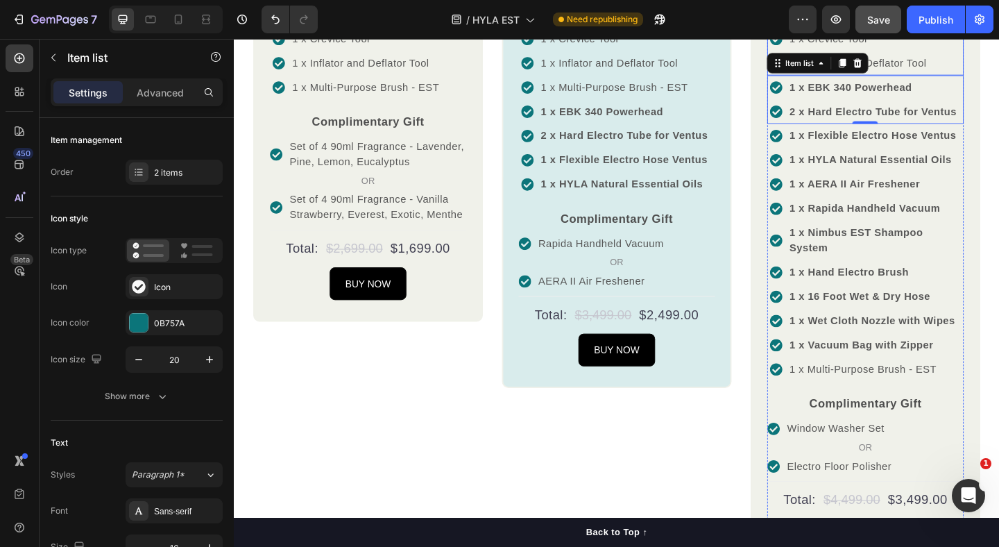
click at [988, 49] on div "1 x Crevice Tool" at bounding box center [912, 38] width 153 height 21
click at [682, 100] on p "1 x Multi-Purpose Brush - EST" at bounding box center [647, 91] width 160 height 17
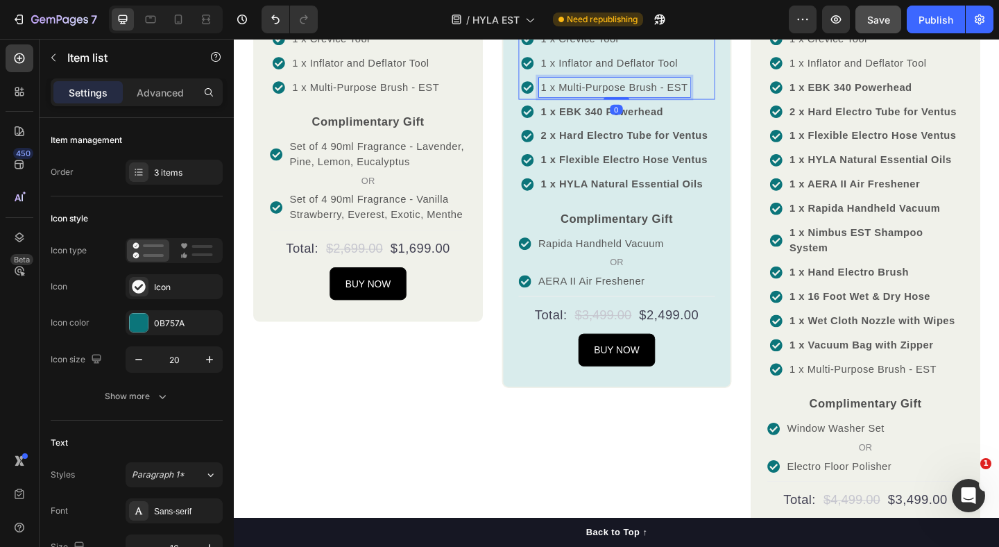
click at [682, 100] on p "1 x Multi-Purpose Brush - EST" at bounding box center [647, 91] width 160 height 17
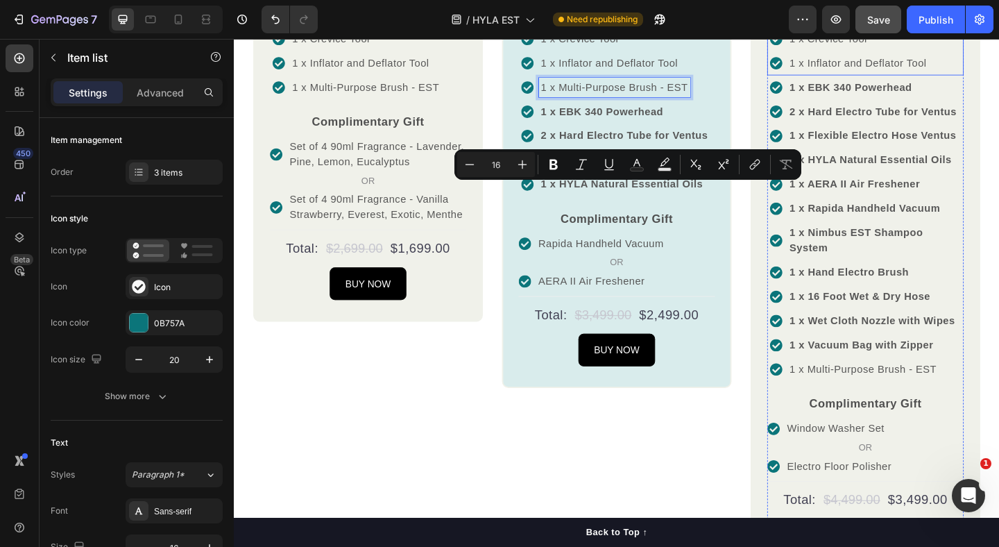
click at [934, 74] on p "1 x Inflator and Deflator Tool" at bounding box center [912, 65] width 149 height 17
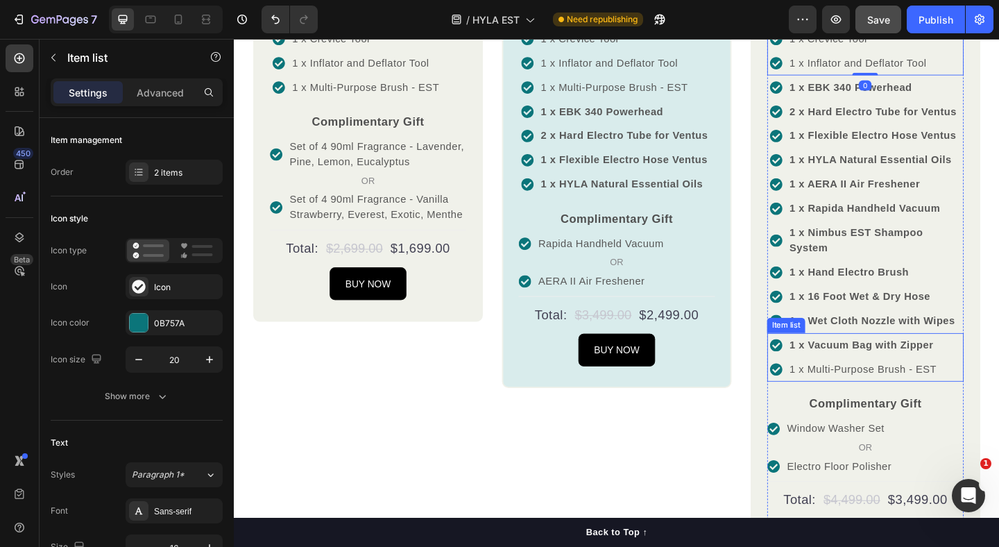
click at [920, 406] on p "1 x Multi-Purpose Brush - EST" at bounding box center [918, 398] width 160 height 17
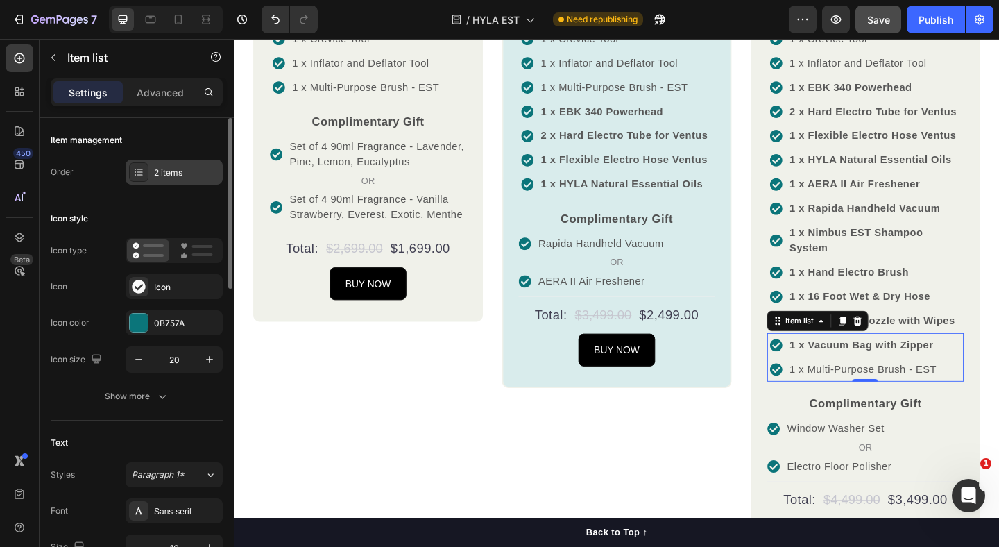
click at [180, 175] on div "2 items" at bounding box center [186, 172] width 65 height 12
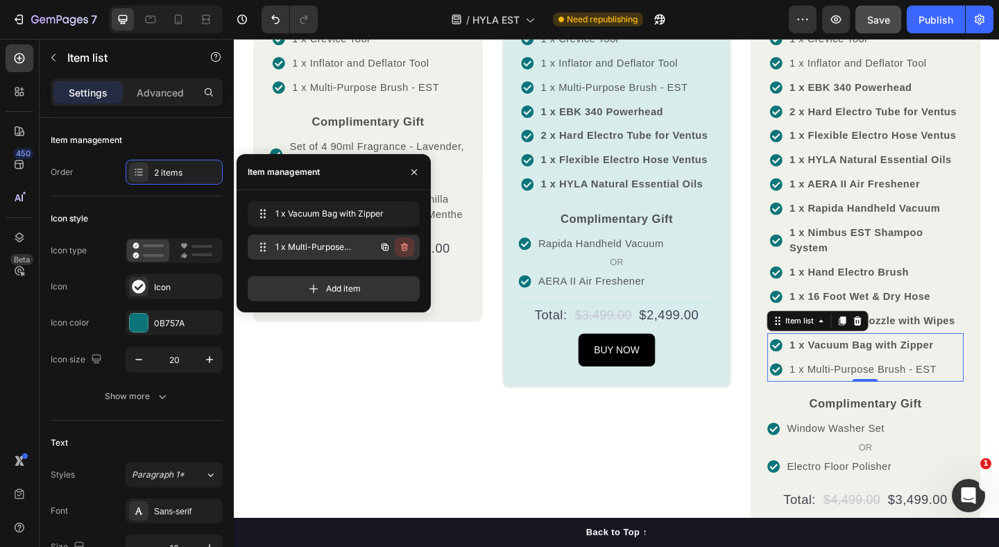
click at [406, 250] on icon "button" at bounding box center [404, 247] width 7 height 8
click at [406, 250] on div "Delete" at bounding box center [395, 247] width 26 height 12
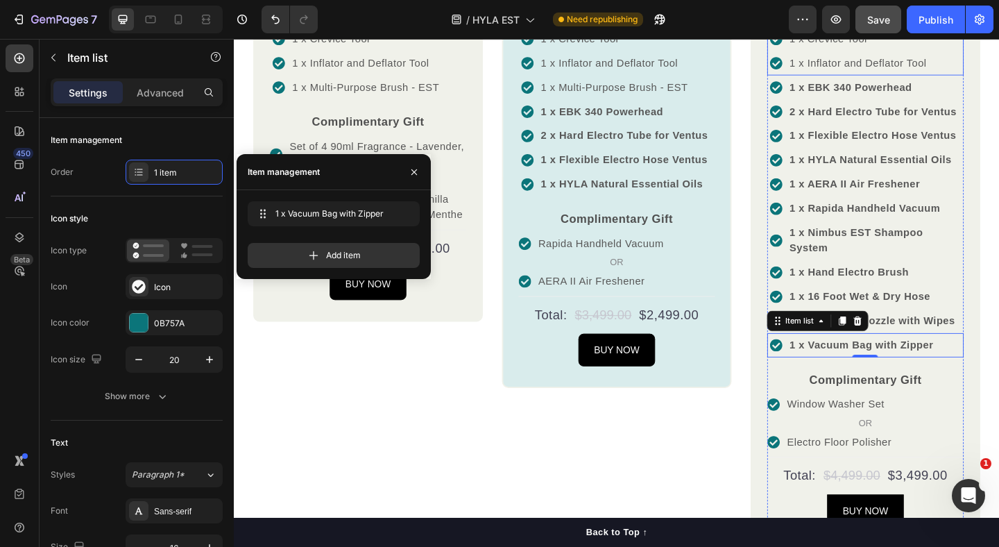
click at [924, 74] on p "1 x Inflator and Deflator Tool" at bounding box center [912, 65] width 149 height 17
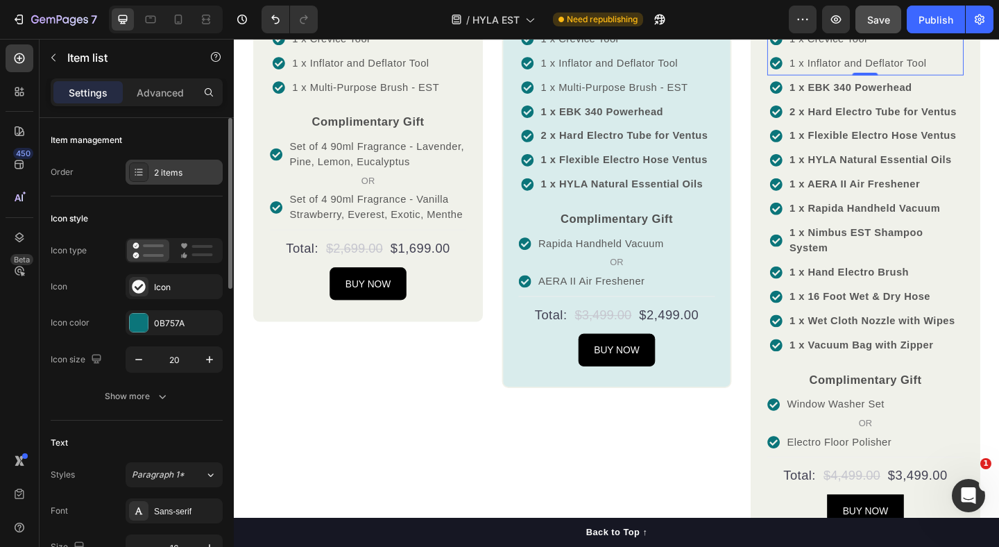
click at [185, 180] on div "2 items" at bounding box center [174, 172] width 97 height 25
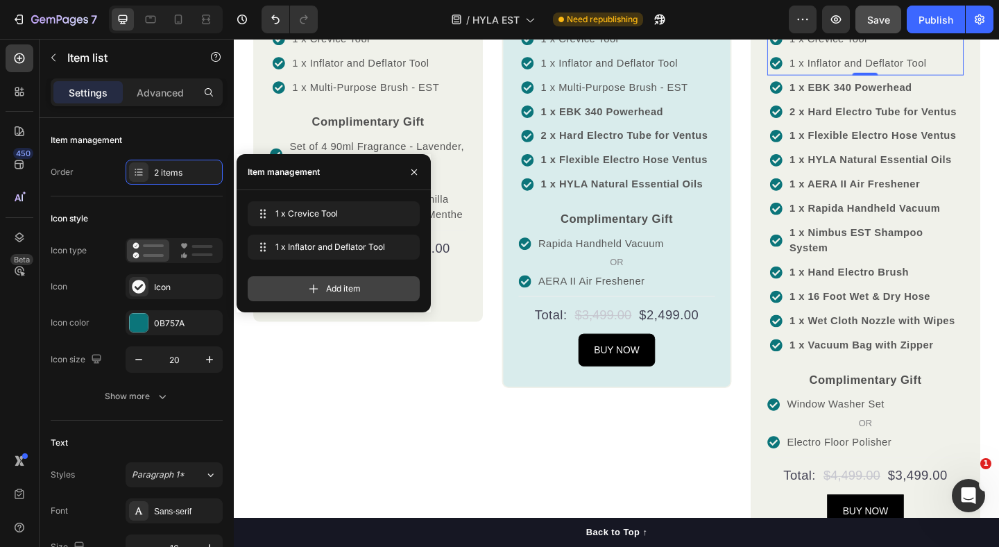
click at [326, 287] on span "Add item" at bounding box center [343, 288] width 35 height 12
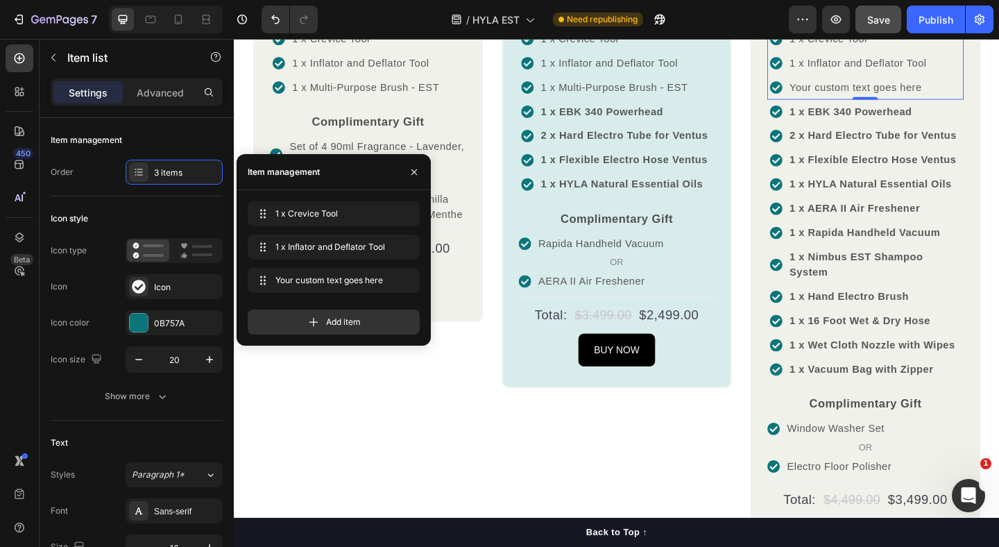
click at [857, 102] on div "Your custom text goes here" at bounding box center [912, 91] width 153 height 21
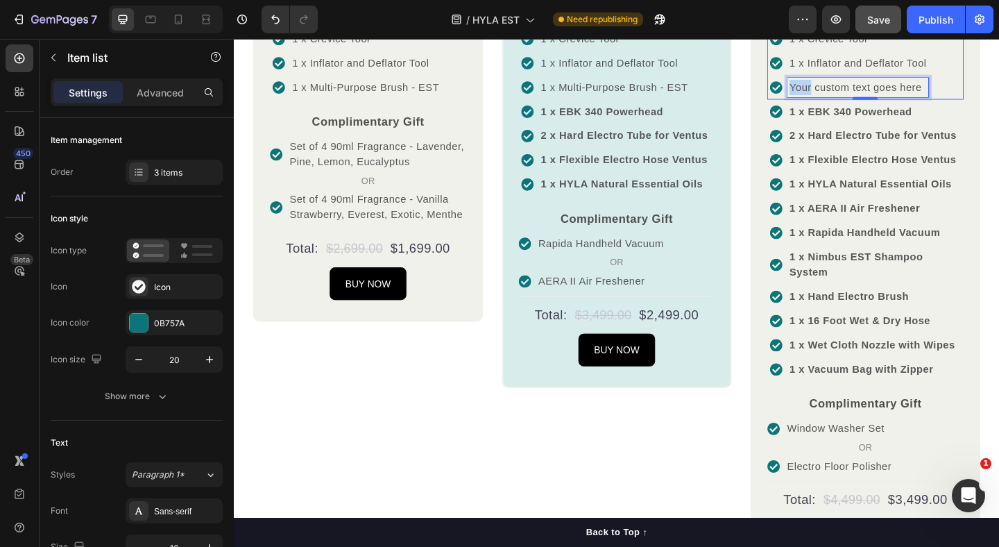
click at [857, 100] on p "Your custom text goes here" at bounding box center [912, 91] width 149 height 17
click at [866, 100] on p "1 x Multi-Purpose Brush - EST" at bounding box center [918, 91] width 160 height 17
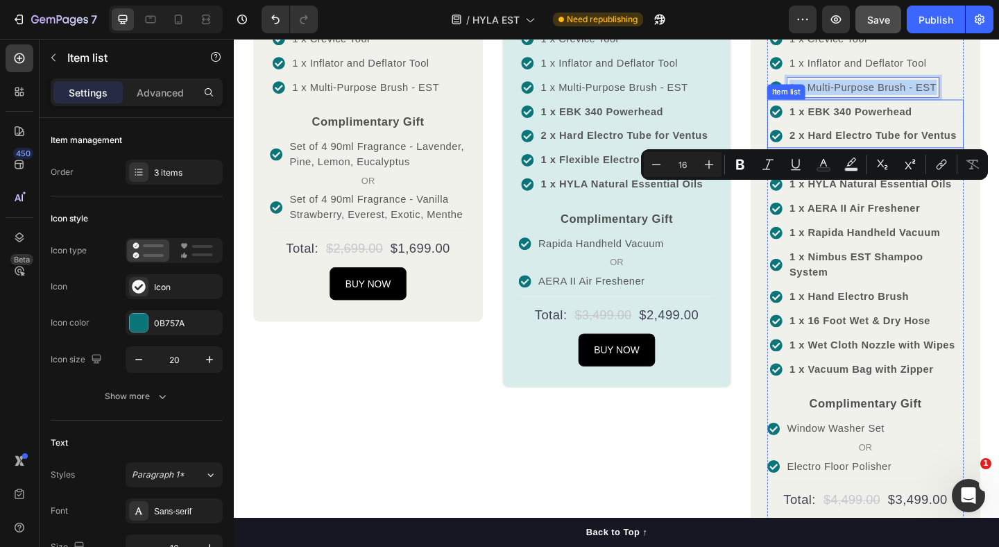
click at [882, 153] on p "2 x Hard Electro Tube for Ventus" at bounding box center [929, 144] width 182 height 17
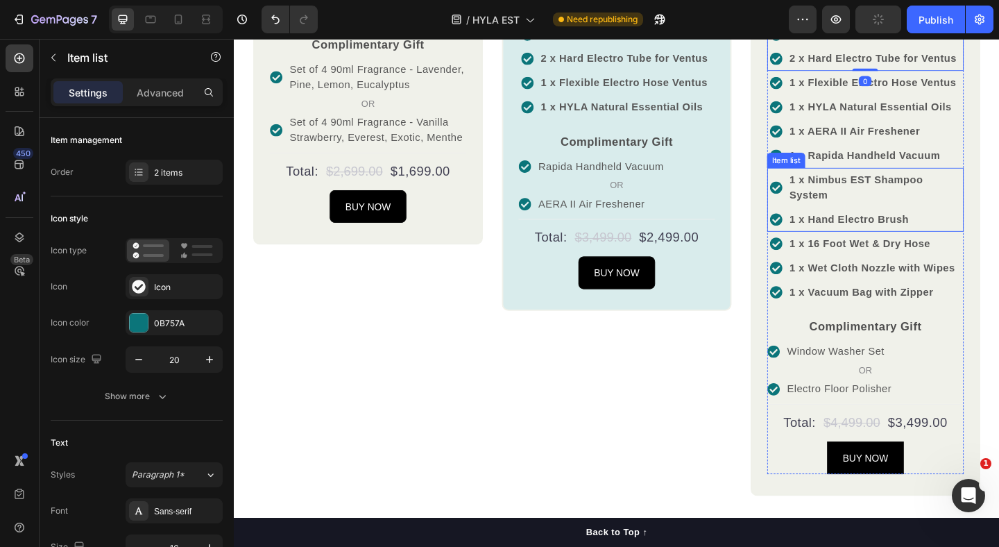
click at [882, 241] on strong "1 x Hand Electro Brush" at bounding box center [903, 235] width 130 height 12
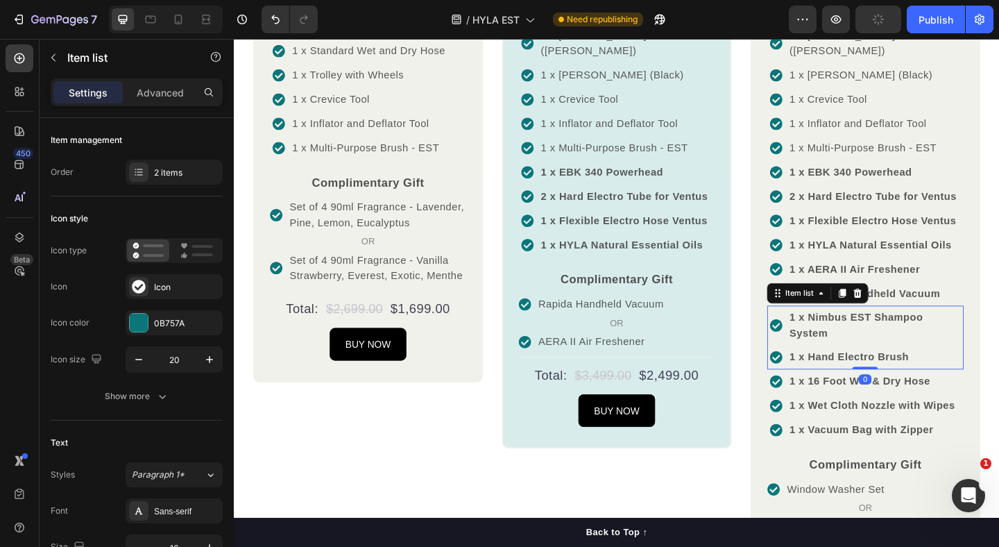
scroll to position [1377, 0]
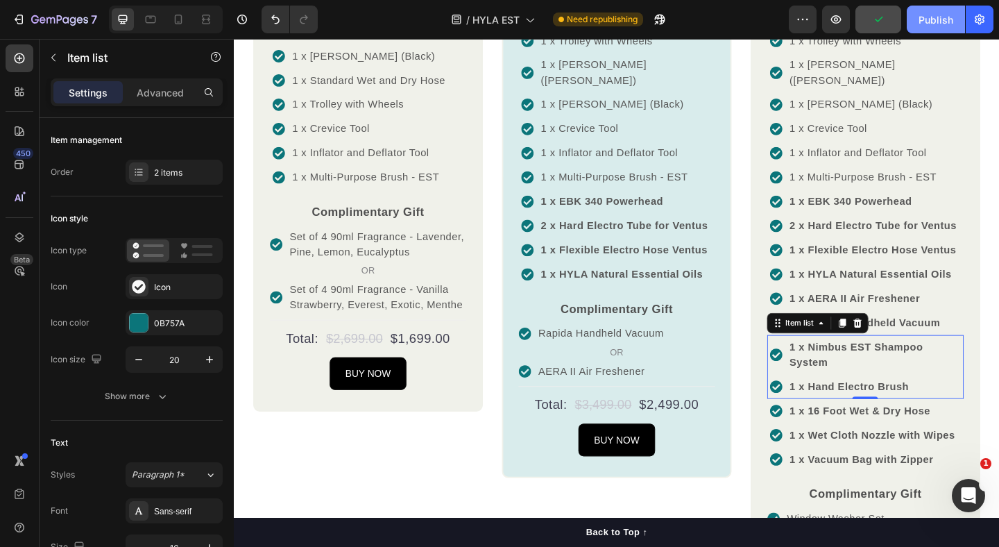
click at [934, 24] on div "Publish" at bounding box center [935, 19] width 35 height 15
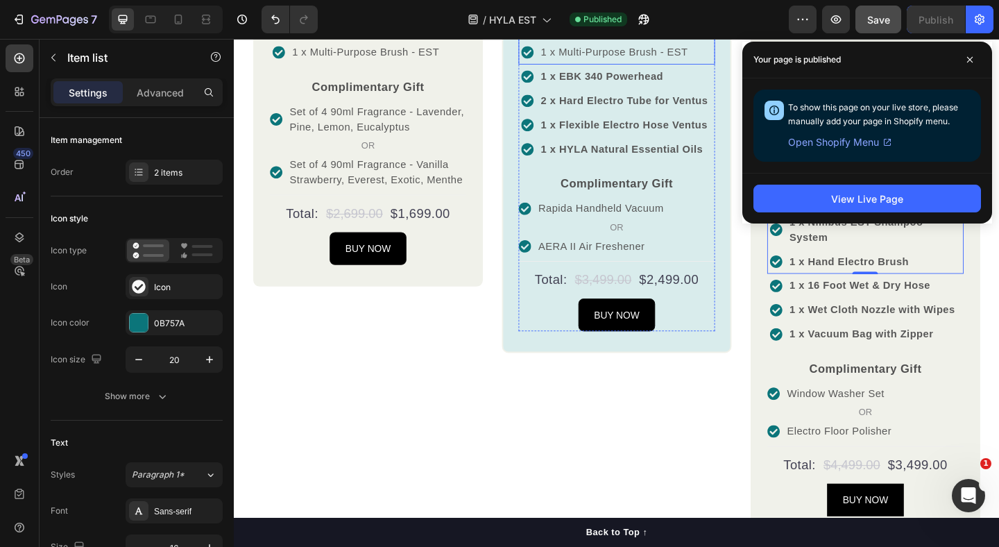
scroll to position [1590, 0]
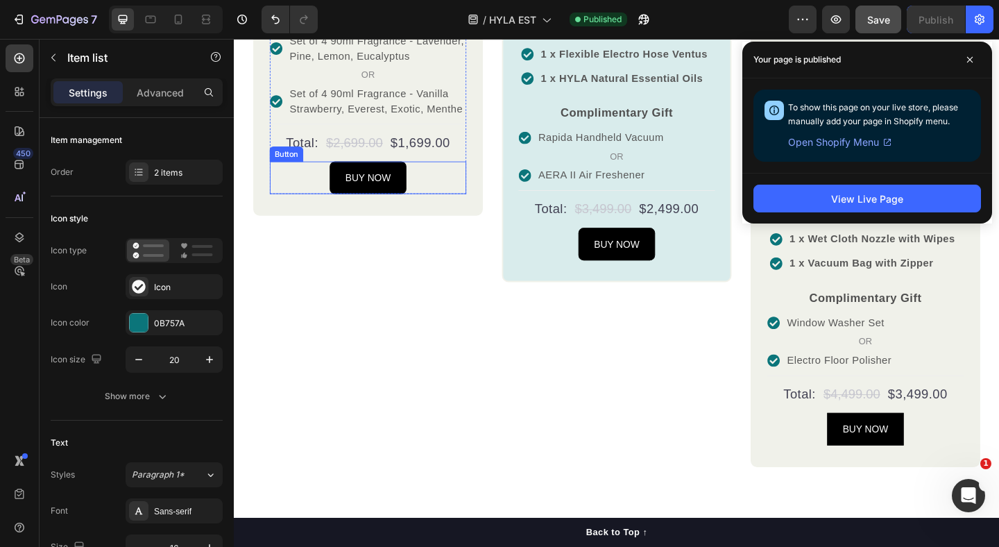
click at [437, 207] on div "BUY NOW Button" at bounding box center [380, 189] width 214 height 35
